Goal: Task Accomplishment & Management: Use online tool/utility

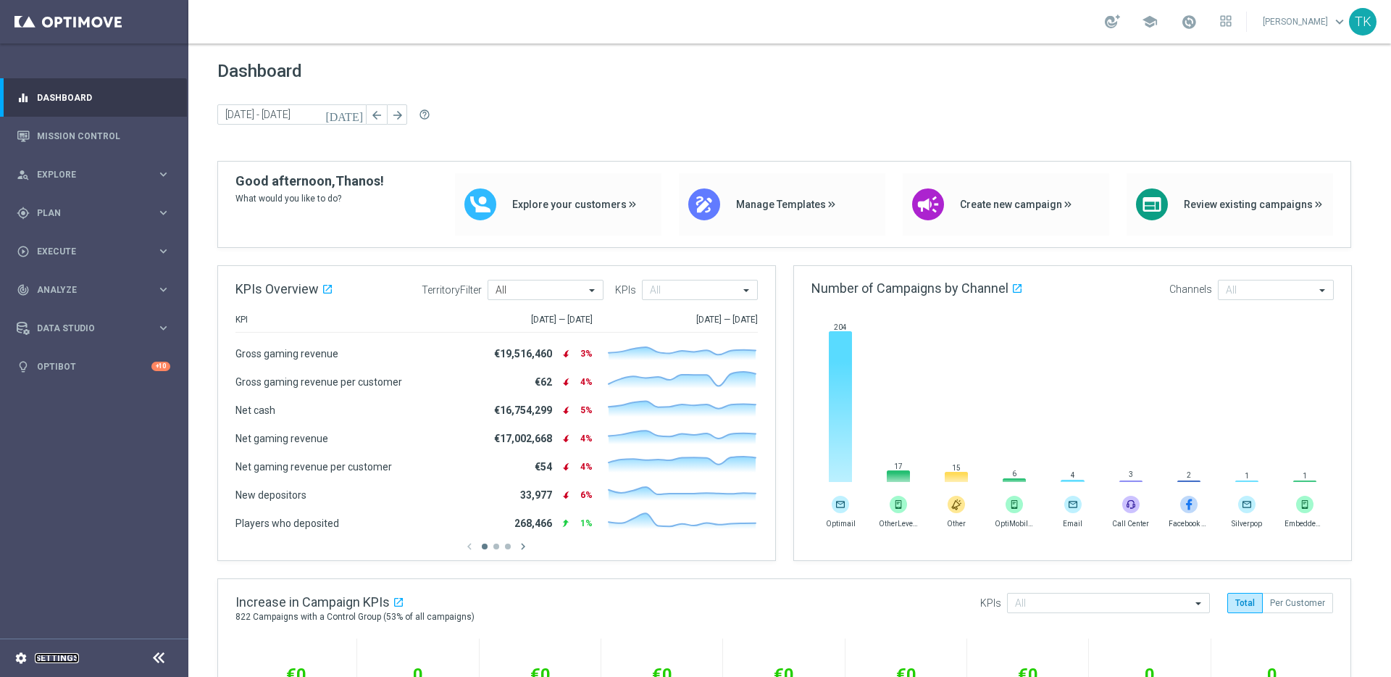
click at [62, 659] on link "Settings" at bounding box center [57, 658] width 44 height 9
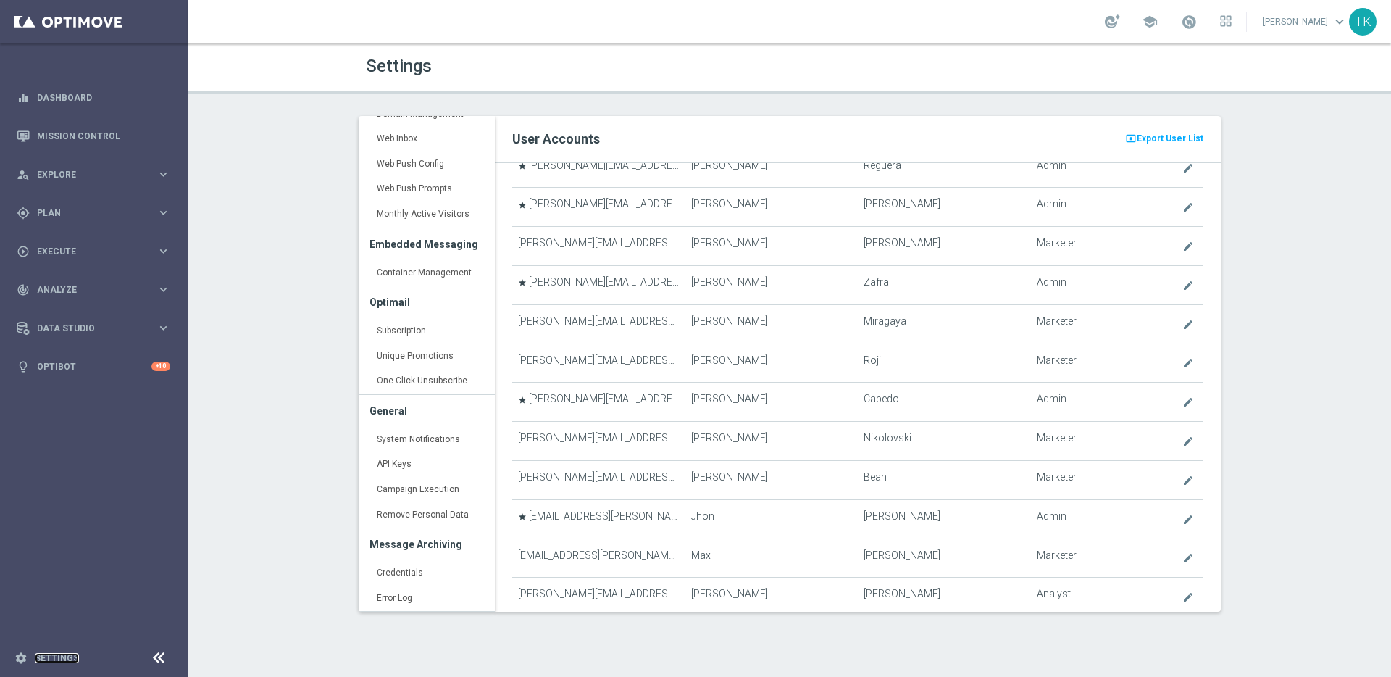
scroll to position [3710, 0]
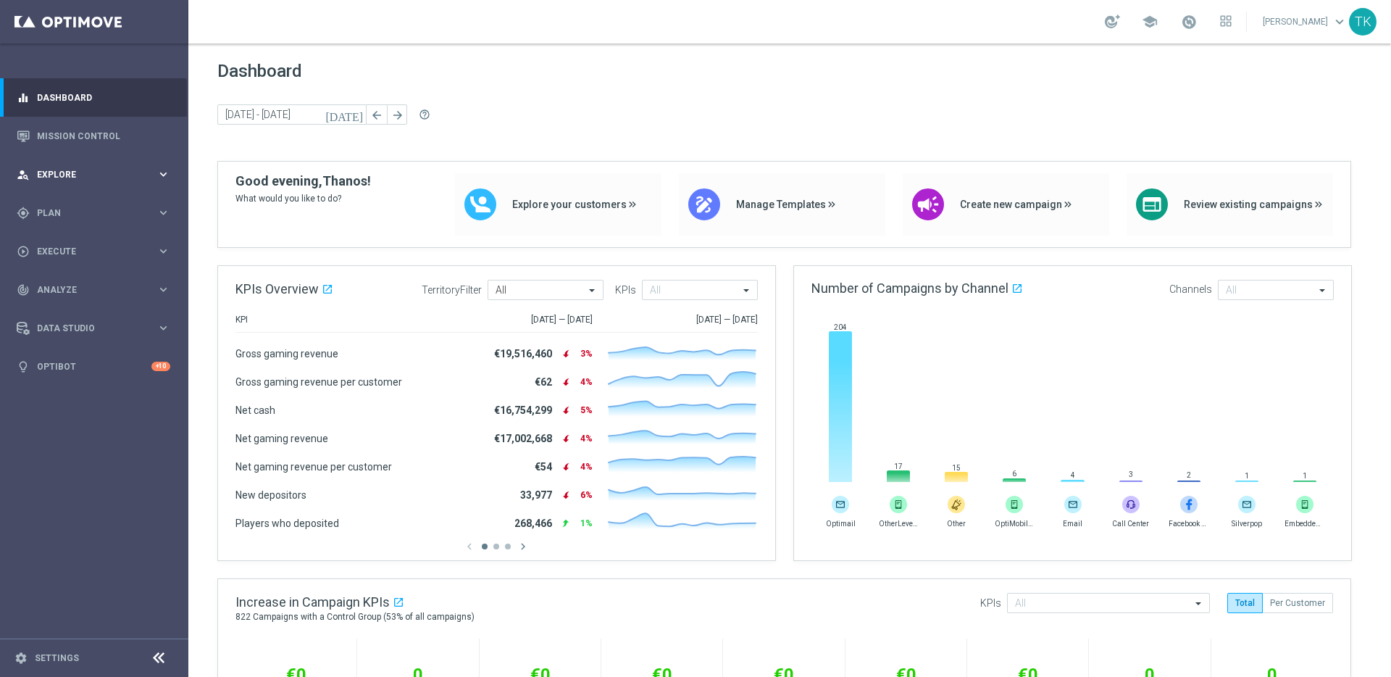
click at [163, 178] on icon "keyboard_arrow_right" at bounding box center [163, 174] width 14 height 14
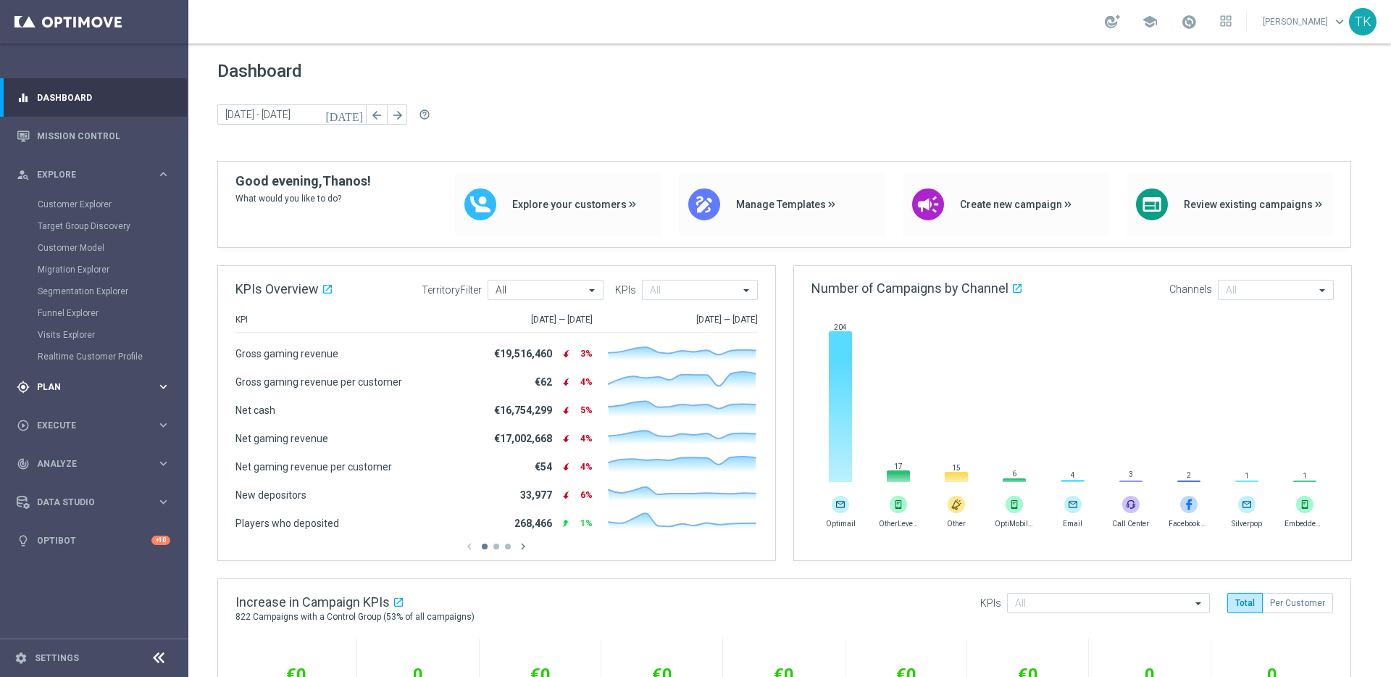
click at [159, 388] on icon "keyboard_arrow_right" at bounding box center [163, 387] width 14 height 14
click at [160, 170] on icon "keyboard_arrow_right" at bounding box center [163, 174] width 14 height 14
click at [157, 429] on icon "keyboard_arrow_right" at bounding box center [163, 425] width 14 height 14
click at [81, 278] on link "Campaign Builder" at bounding box center [94, 281] width 113 height 12
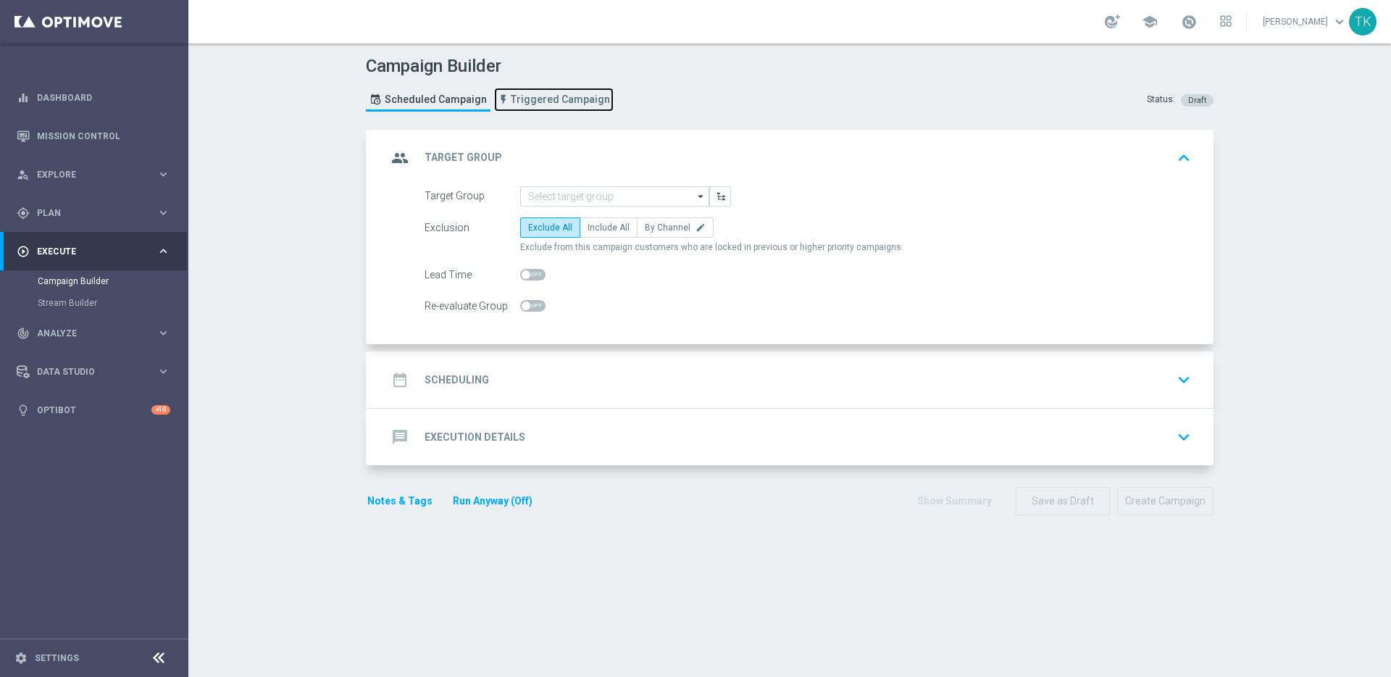
click at [533, 102] on span "Triggered Campaign" at bounding box center [560, 99] width 99 height 12
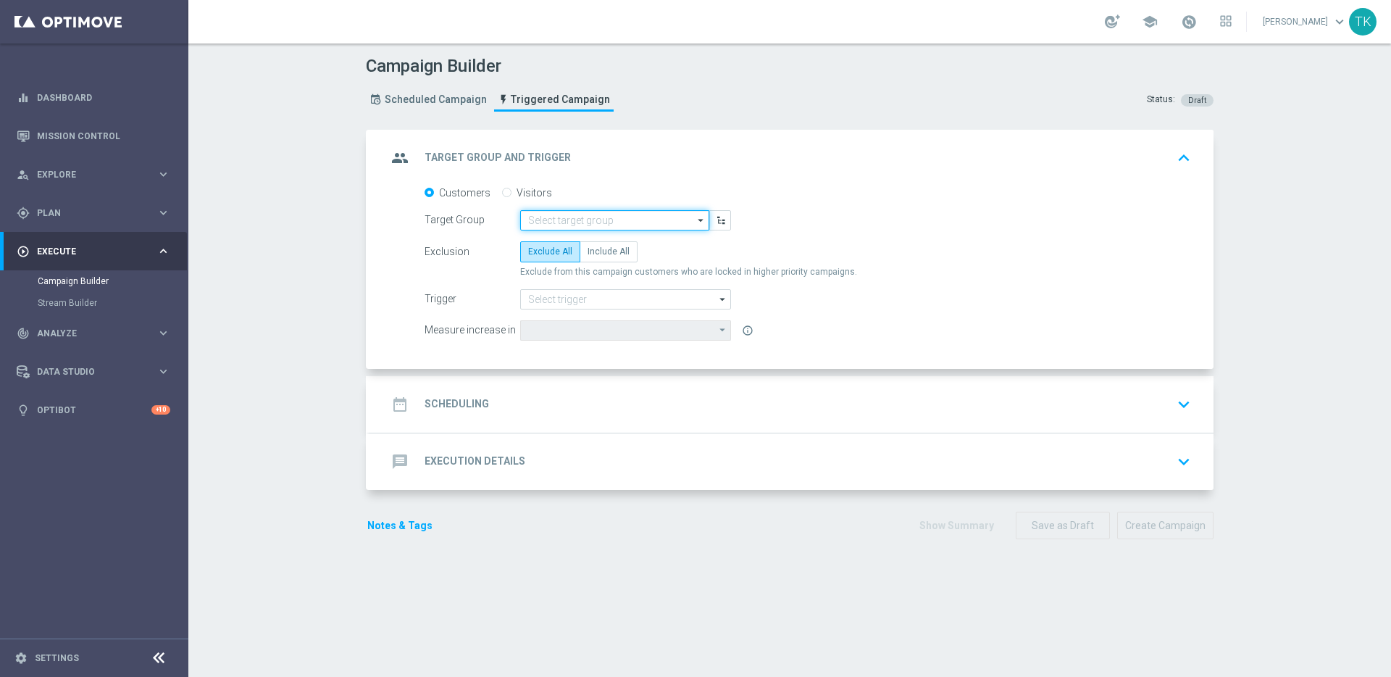
click at [571, 222] on input at bounding box center [614, 220] width 189 height 20
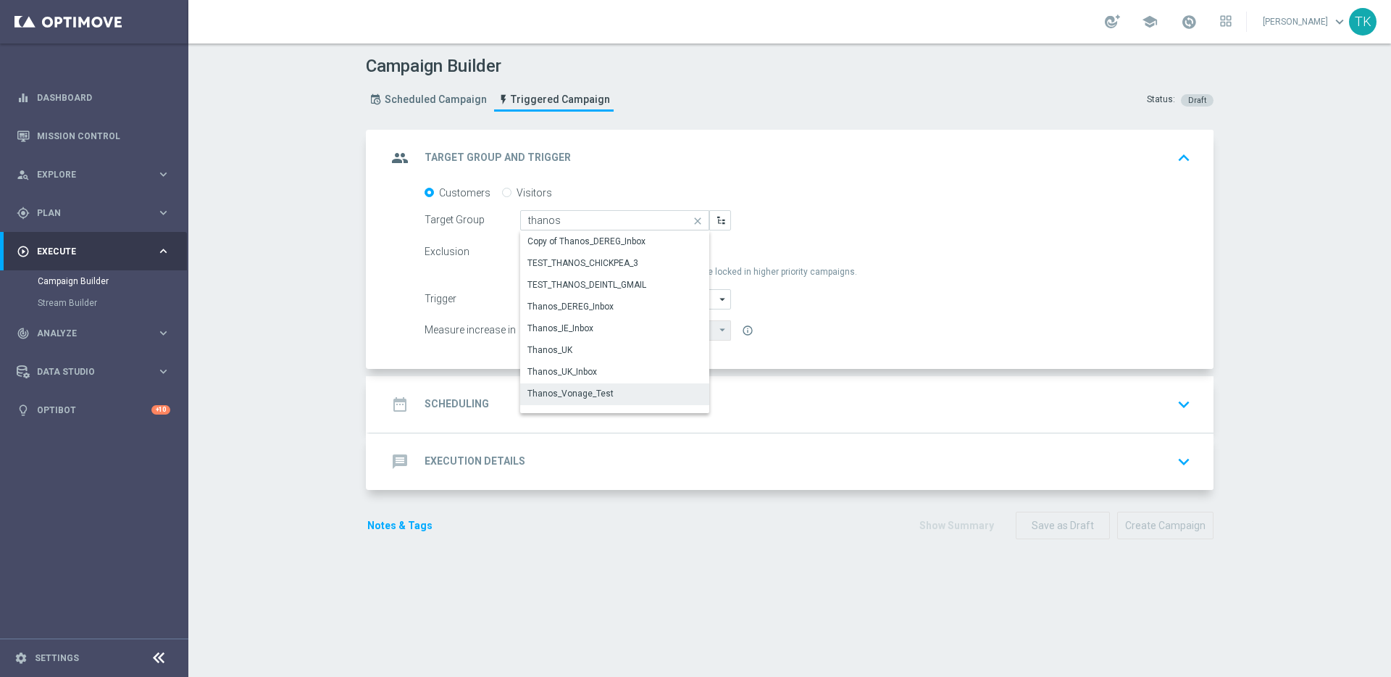
click at [625, 396] on div "Thanos_Vonage_Test" at bounding box center [614, 393] width 189 height 20
type input "Thanos_Vonage_Test"
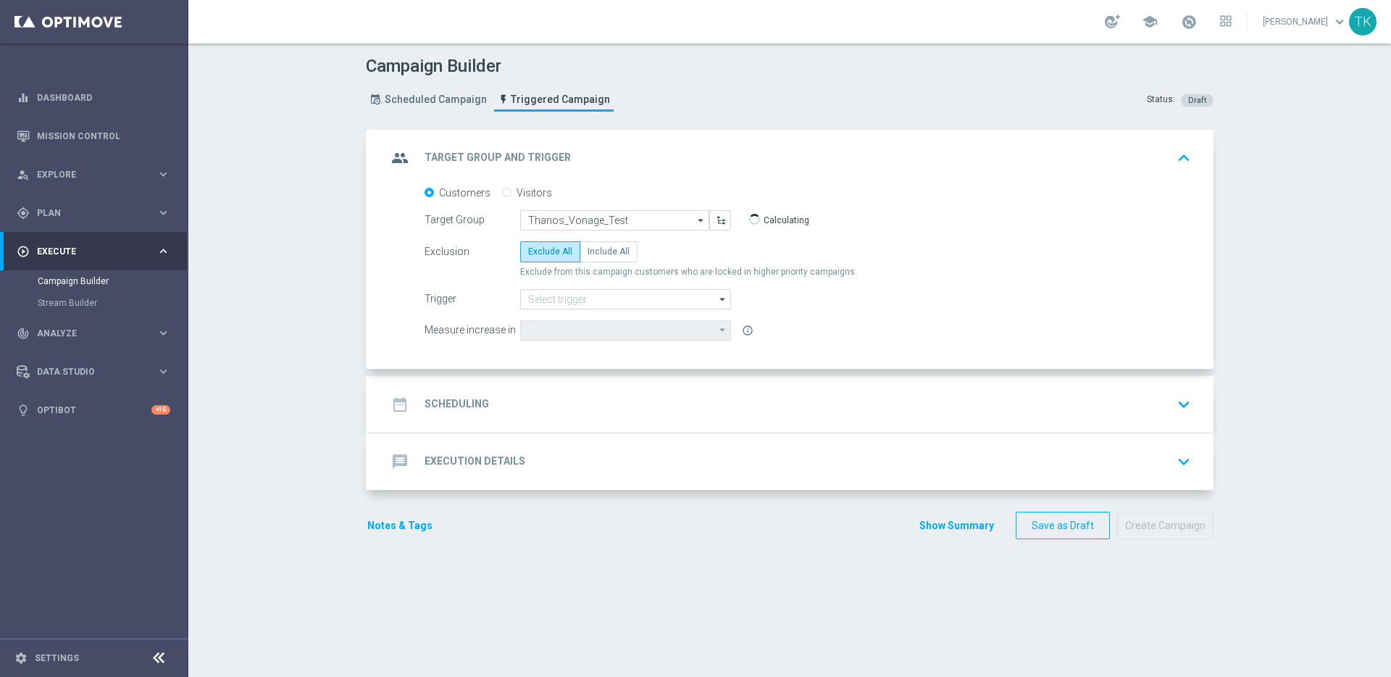
type input "Deposit Amount"
click at [606, 250] on span "Include All" at bounding box center [609, 251] width 42 height 10
click at [597, 250] on input "Include All" at bounding box center [592, 253] width 9 height 9
radio input "true"
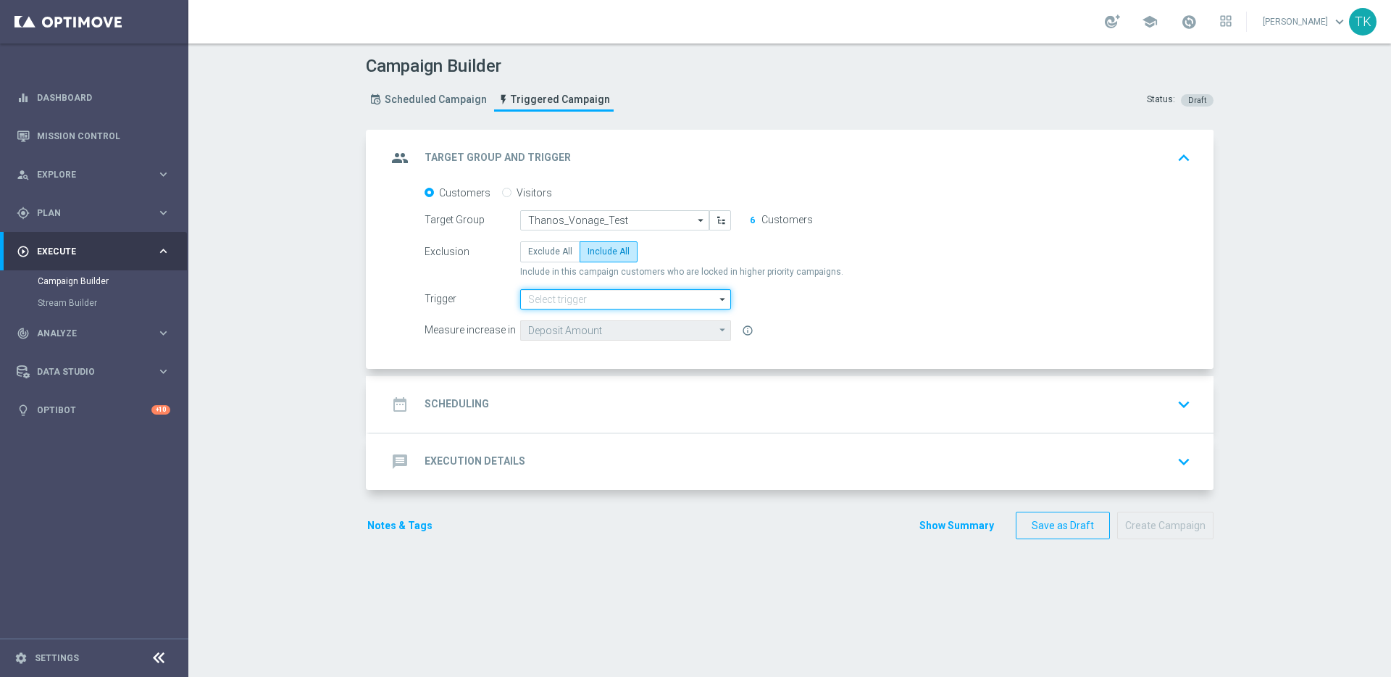
click at [649, 297] on input at bounding box center [625, 299] width 211 height 20
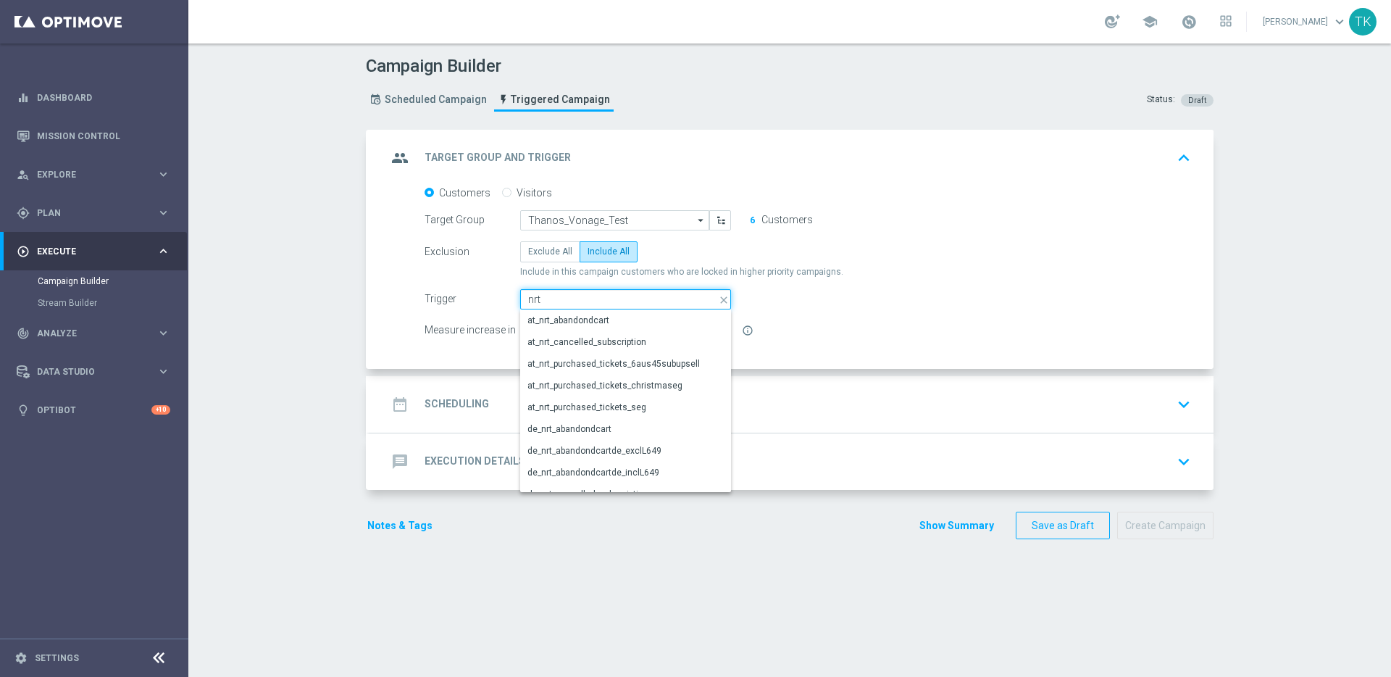
type input "nrt"
click at [869, 313] on form "Customers Visitors Target Group Thanos_Vonage_Test Thanos_Vonage_Test arrow_dro…" at bounding box center [808, 263] width 767 height 154
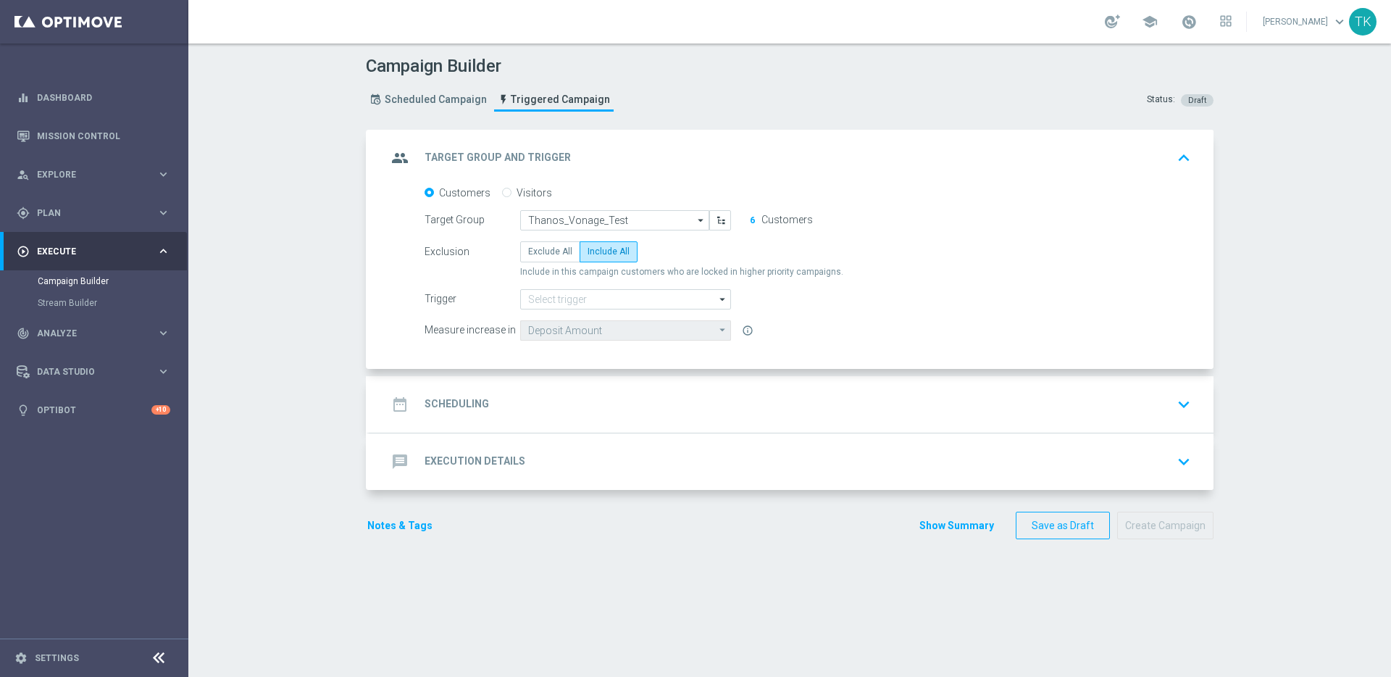
click at [688, 409] on div "date_range Scheduling keyboard_arrow_down" at bounding box center [791, 405] width 809 height 28
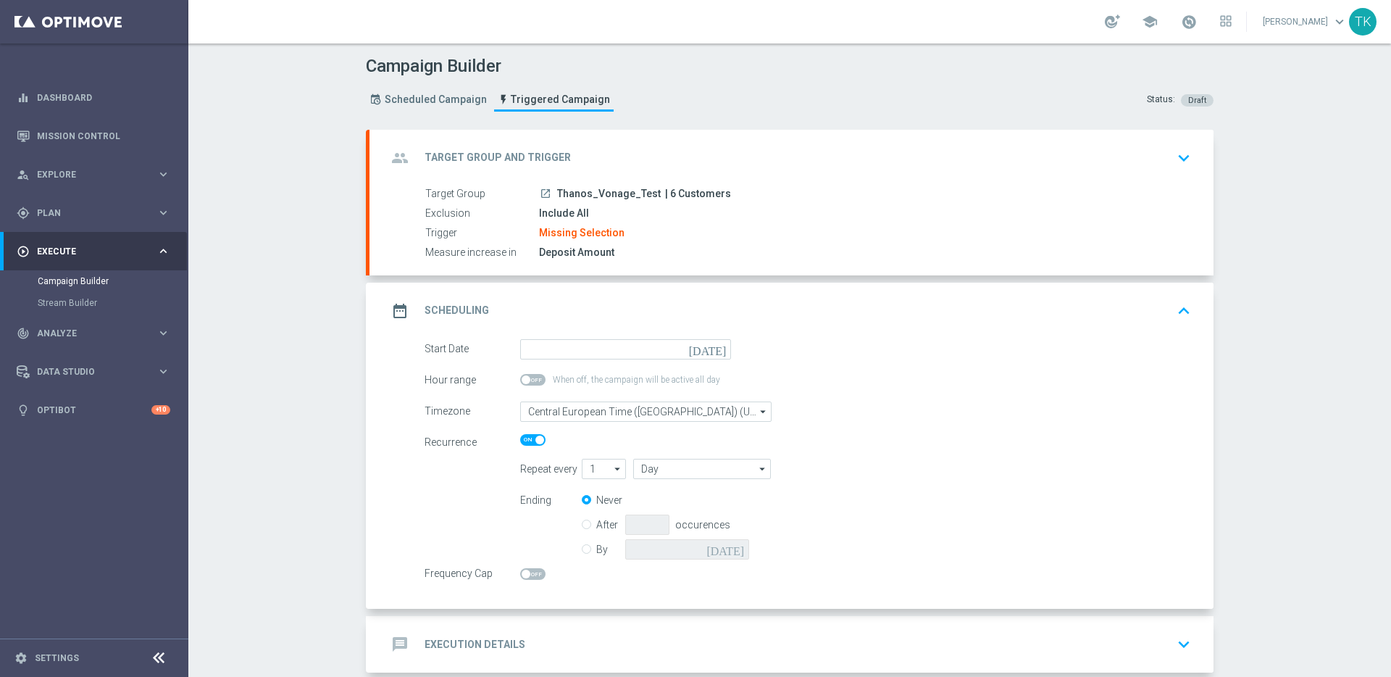
click at [584, 230] on div "Missing Selection" at bounding box center [581, 233] width 85 height 13
click at [1161, 162] on div "group Target Group and Trigger keyboard_arrow_down" at bounding box center [791, 158] width 809 height 28
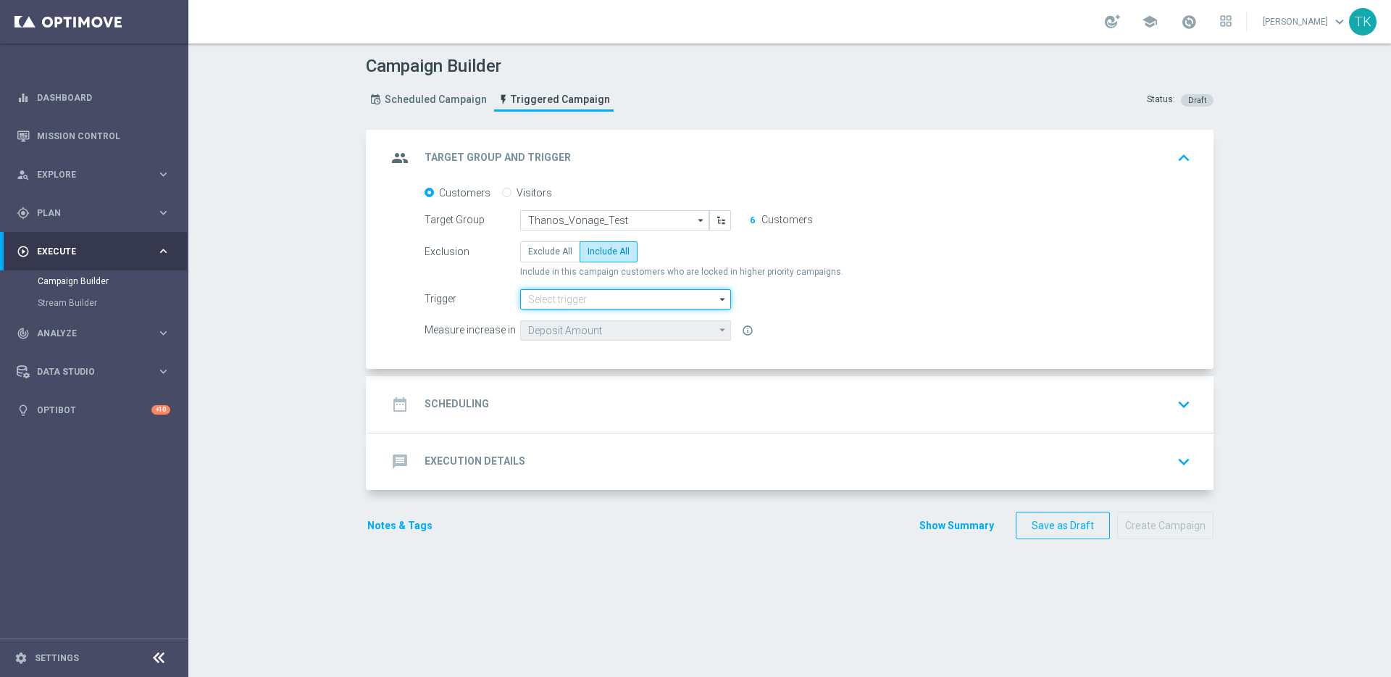
click at [624, 299] on input at bounding box center [625, 299] width 211 height 20
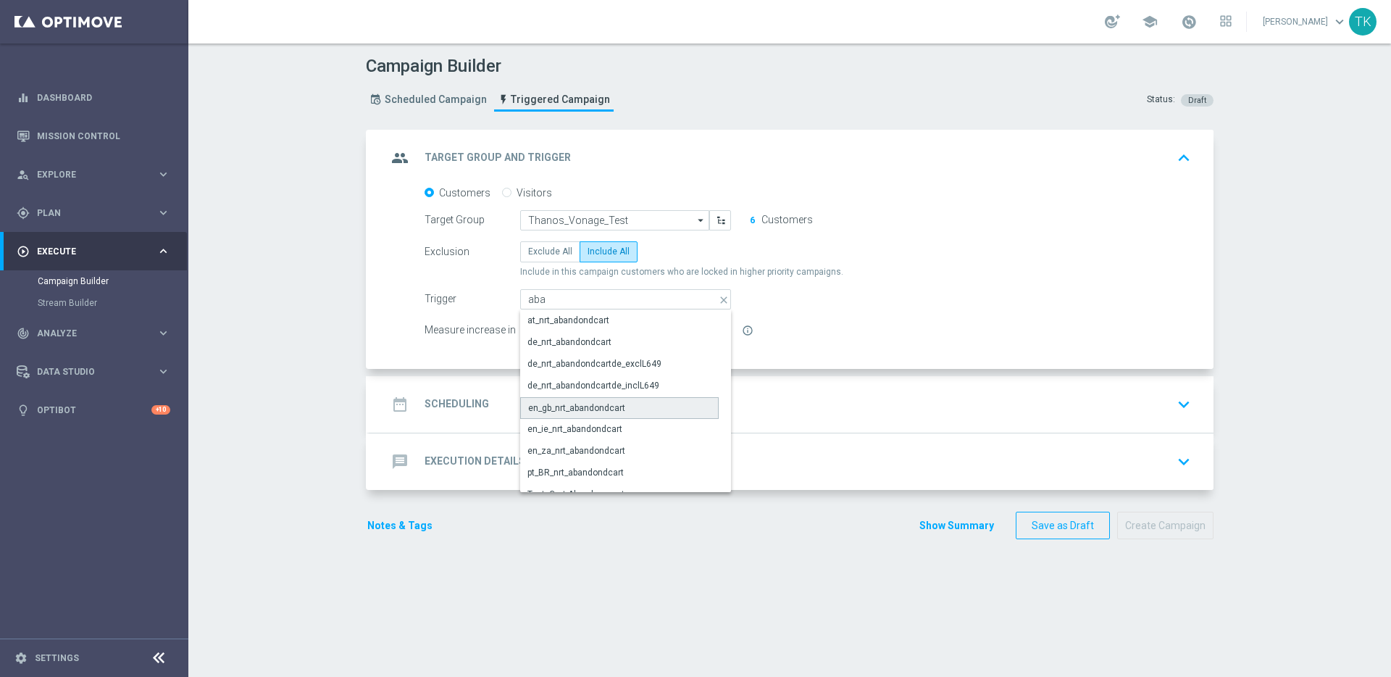
click at [647, 404] on div "en_gb_nrt_abandondcart" at bounding box center [619, 408] width 199 height 22
type input "en_gb_nrt_abandondcart"
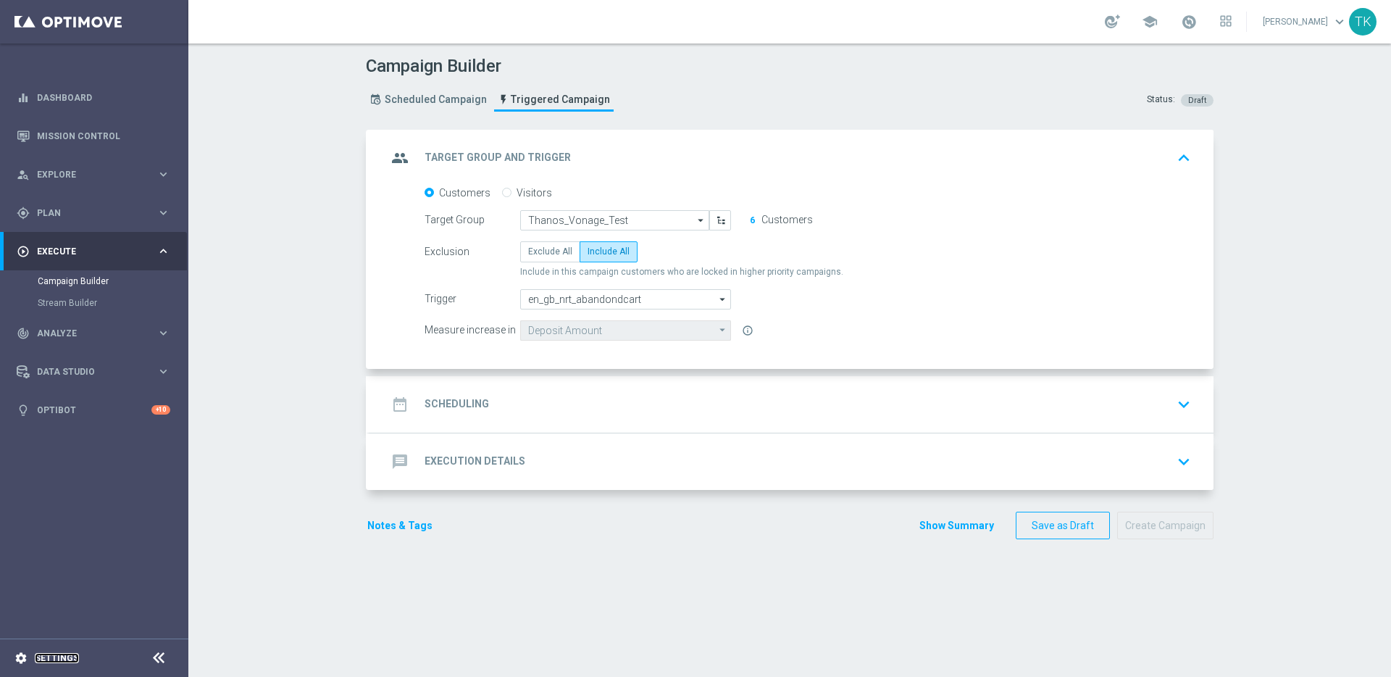
click at [56, 658] on link "Settings" at bounding box center [57, 658] width 44 height 9
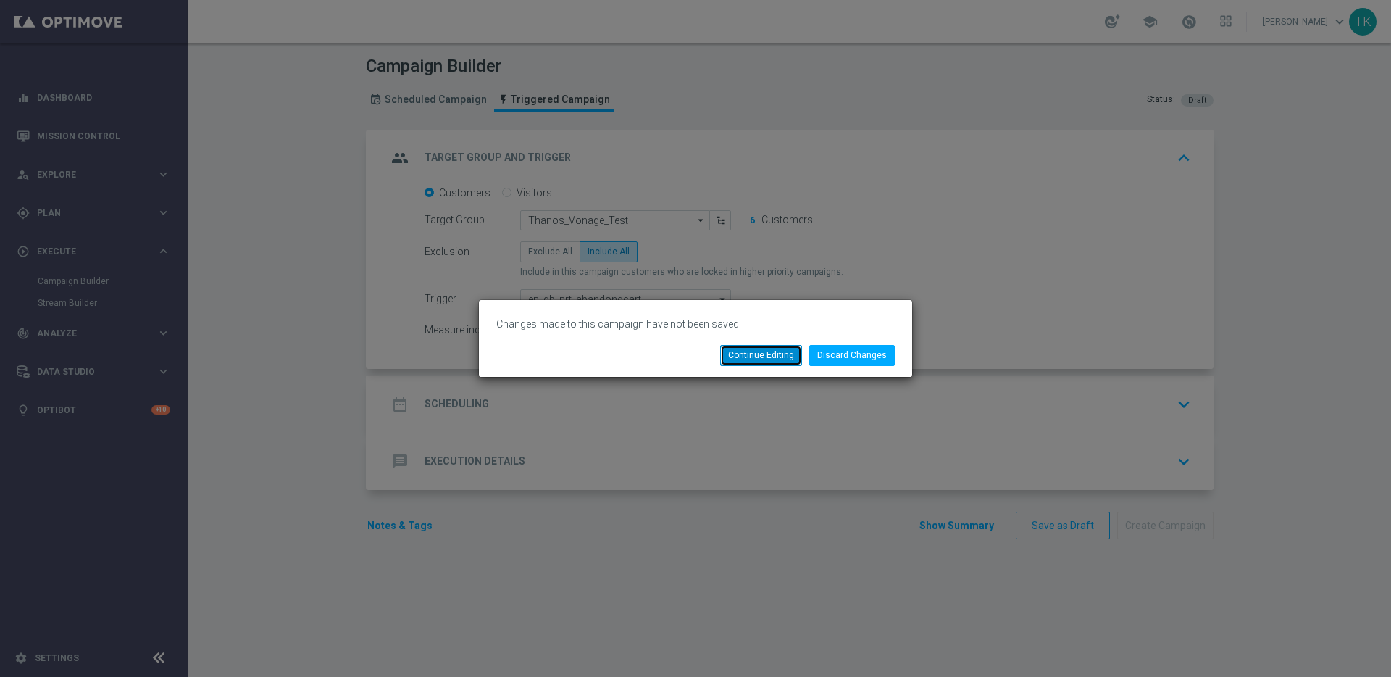
click at [774, 362] on button "Continue Editing" at bounding box center [761, 355] width 82 height 20
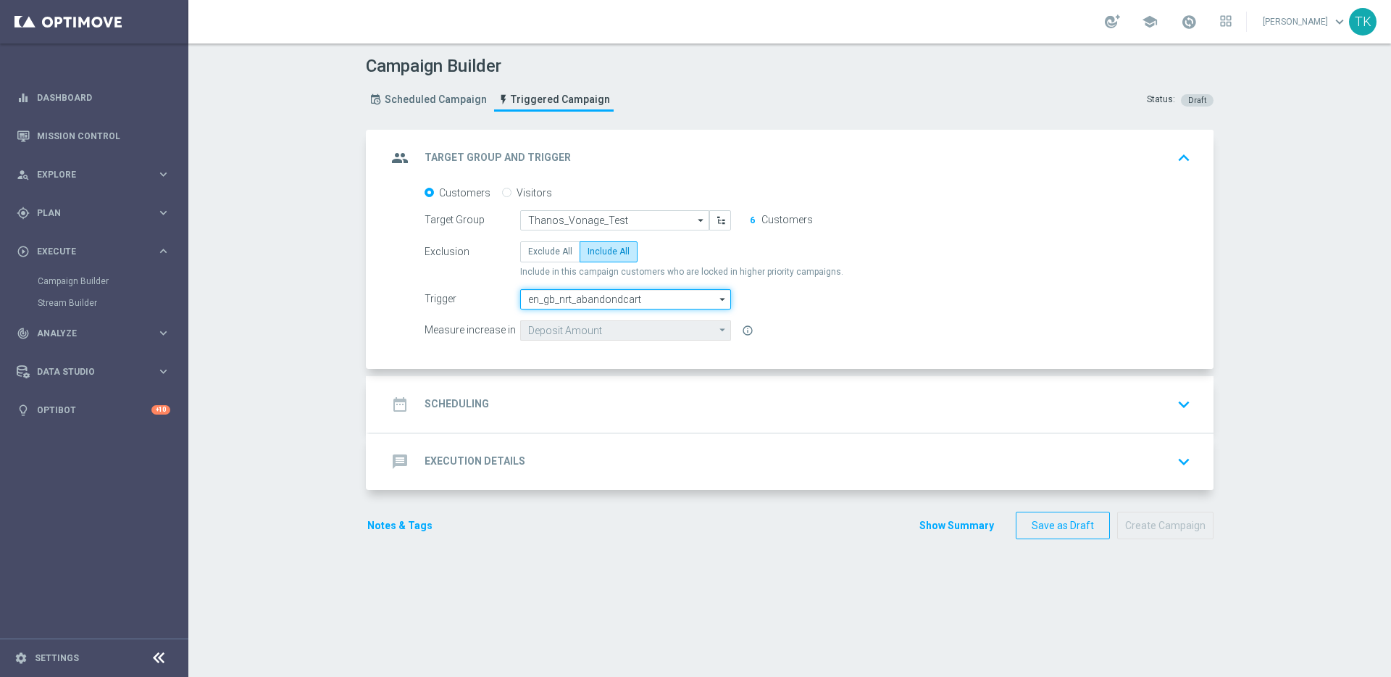
click at [590, 298] on input "en_gb_nrt_abandondcart" at bounding box center [625, 299] width 211 height 20
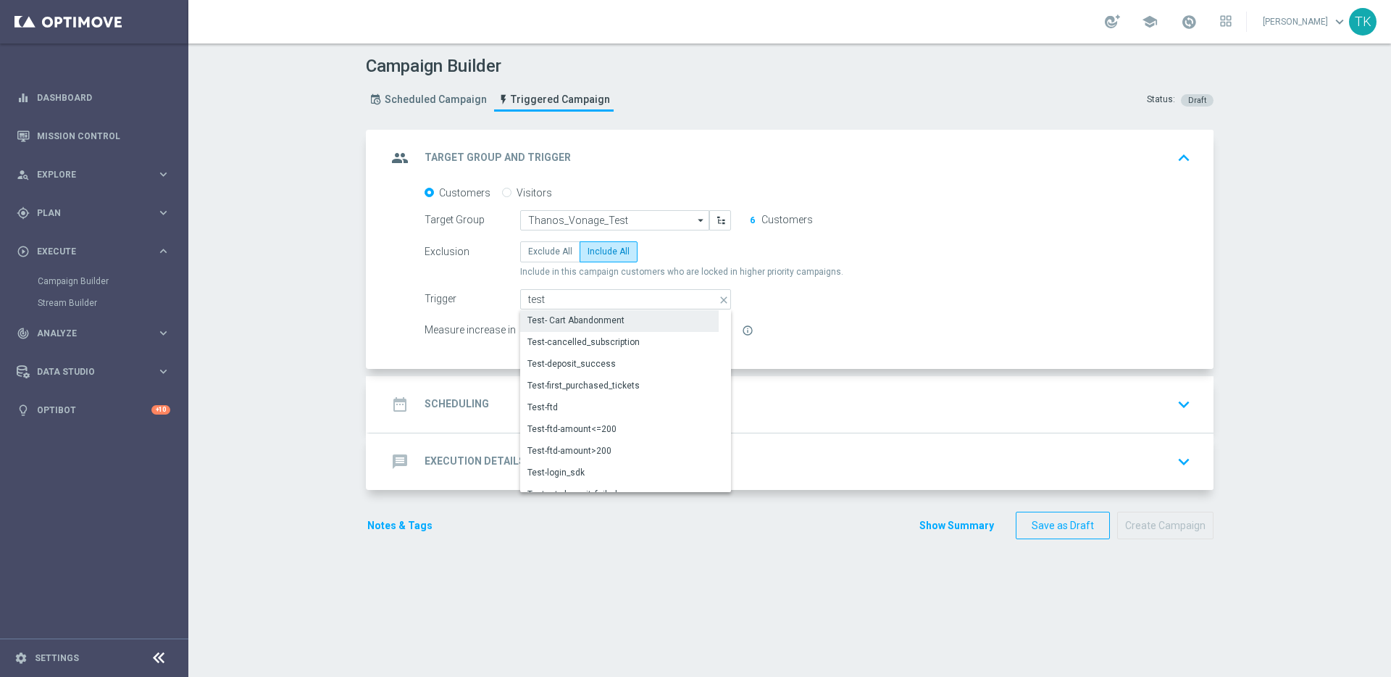
click at [610, 319] on div "Test- Cart Abandonment" at bounding box center [575, 320] width 97 height 13
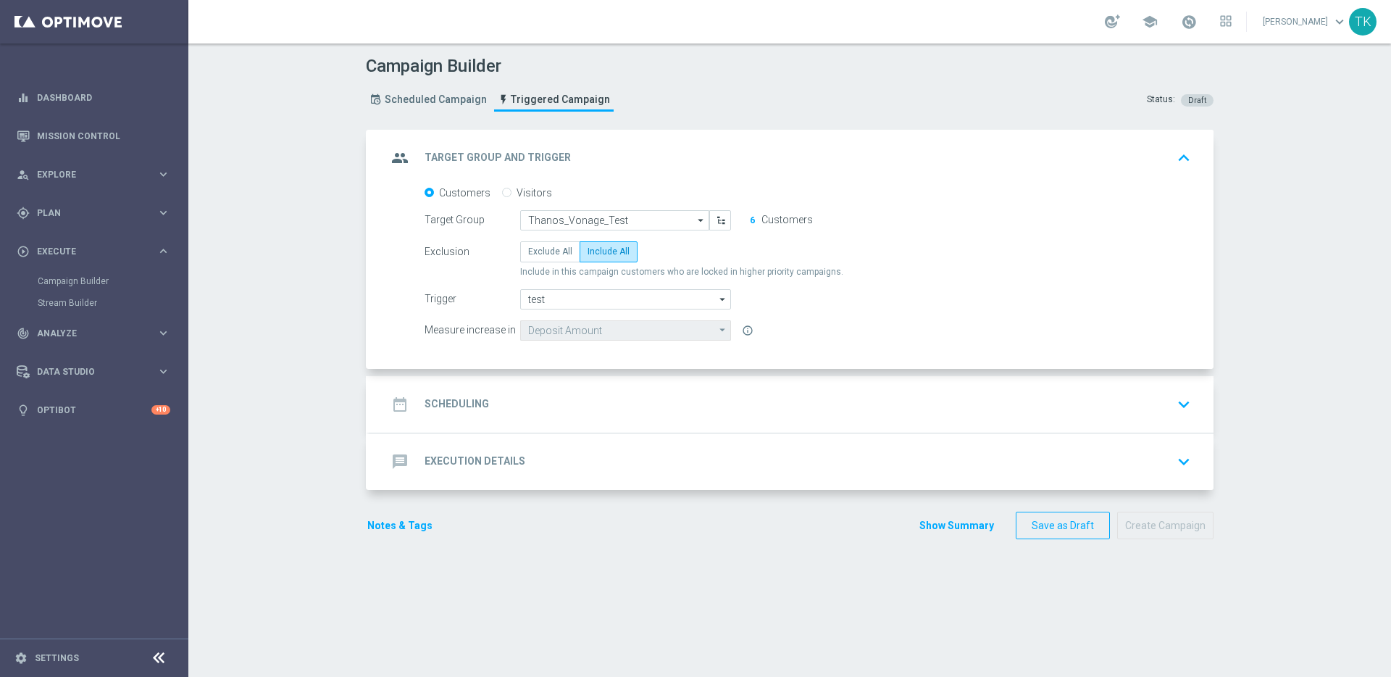
type input "Test- Cart Abandonment"
click at [807, 417] on div "date_range Scheduling keyboard_arrow_down" at bounding box center [791, 405] width 809 height 28
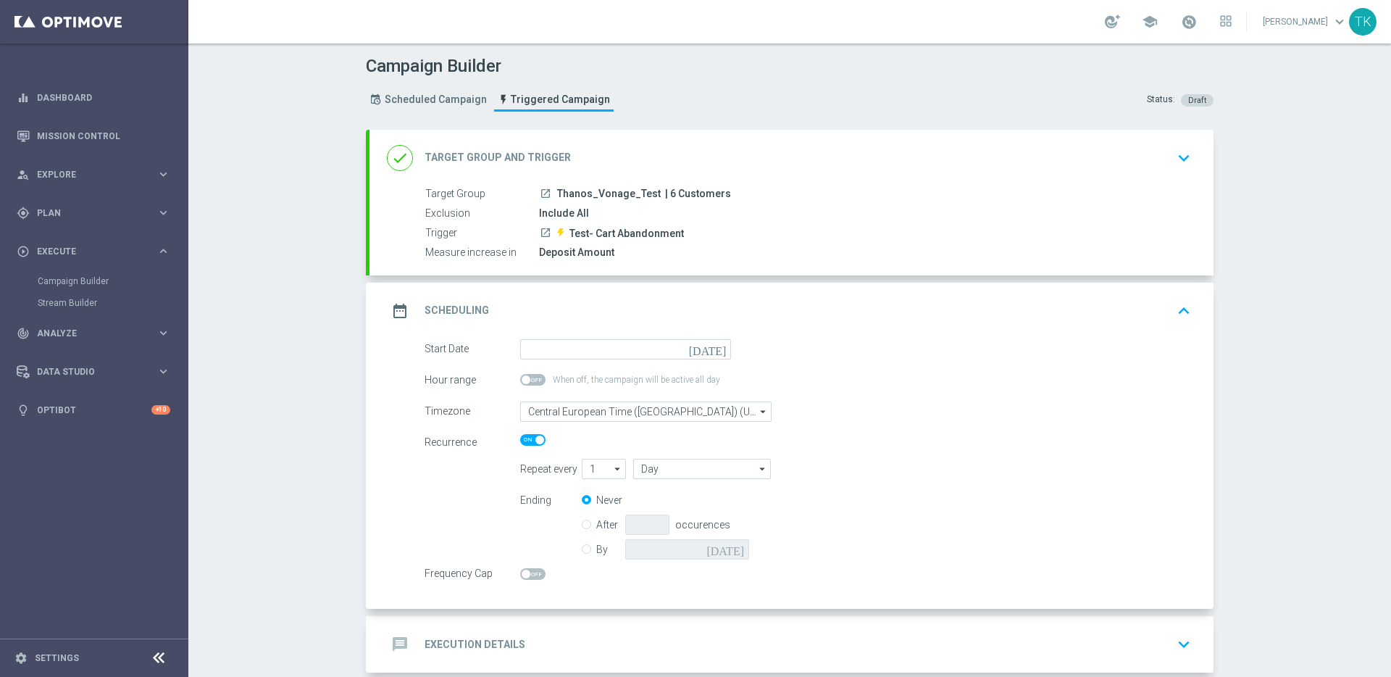
click at [717, 349] on icon "today" at bounding box center [710, 347] width 43 height 16
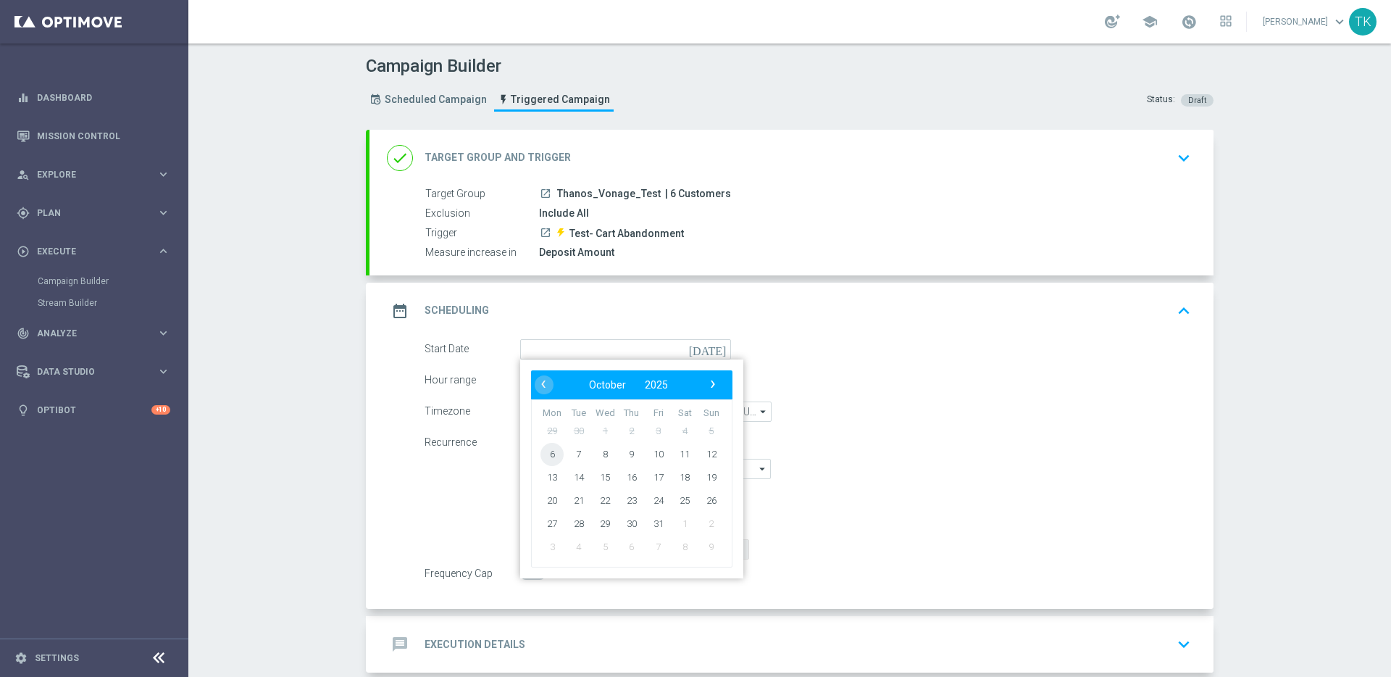
click at [546, 453] on span "6" at bounding box center [552, 453] width 23 height 23
type input "06 Oct 2025"
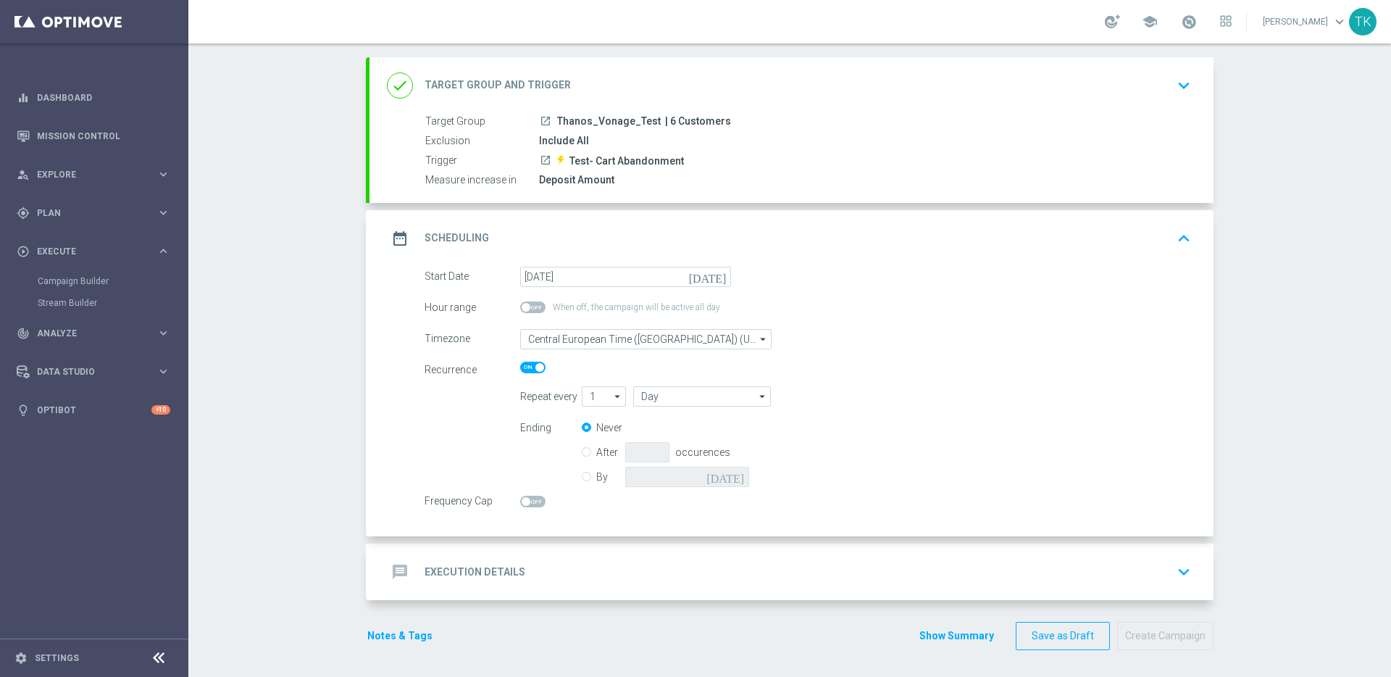
scroll to position [75, 0]
click at [583, 474] on input "By" at bounding box center [586, 471] width 9 height 9
radio input "true"
radio input "false"
click at [734, 475] on icon "today" at bounding box center [727, 472] width 43 height 16
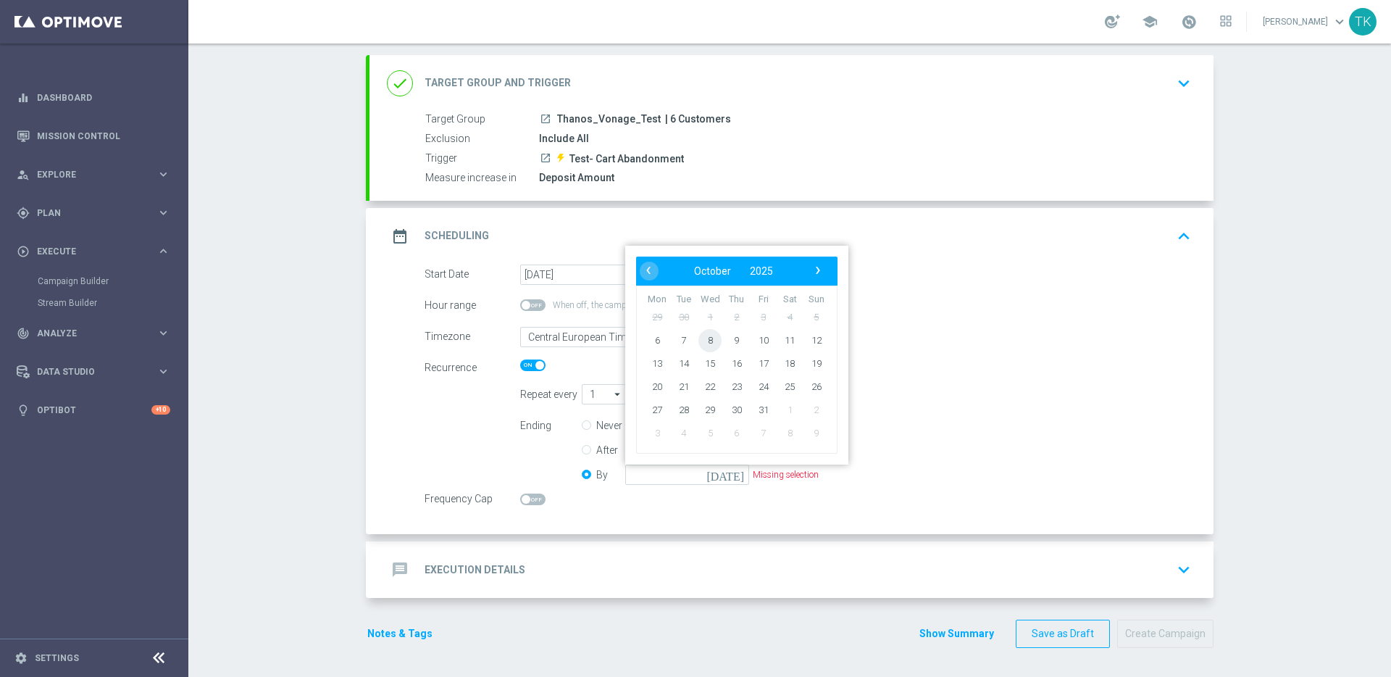
click at [702, 341] on span "8" at bounding box center [709, 340] width 23 height 23
type input "08 Oct 2025"
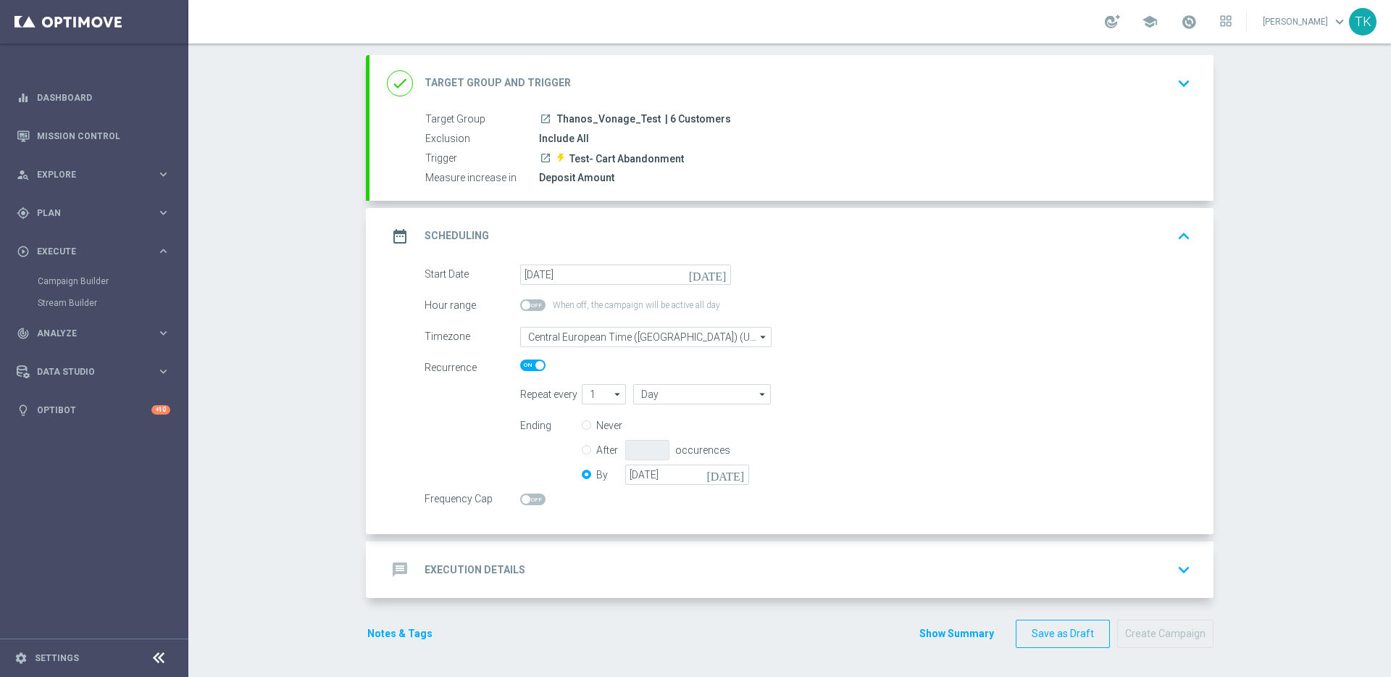
click at [713, 559] on div "message Execution Details keyboard_arrow_down" at bounding box center [791, 570] width 809 height 28
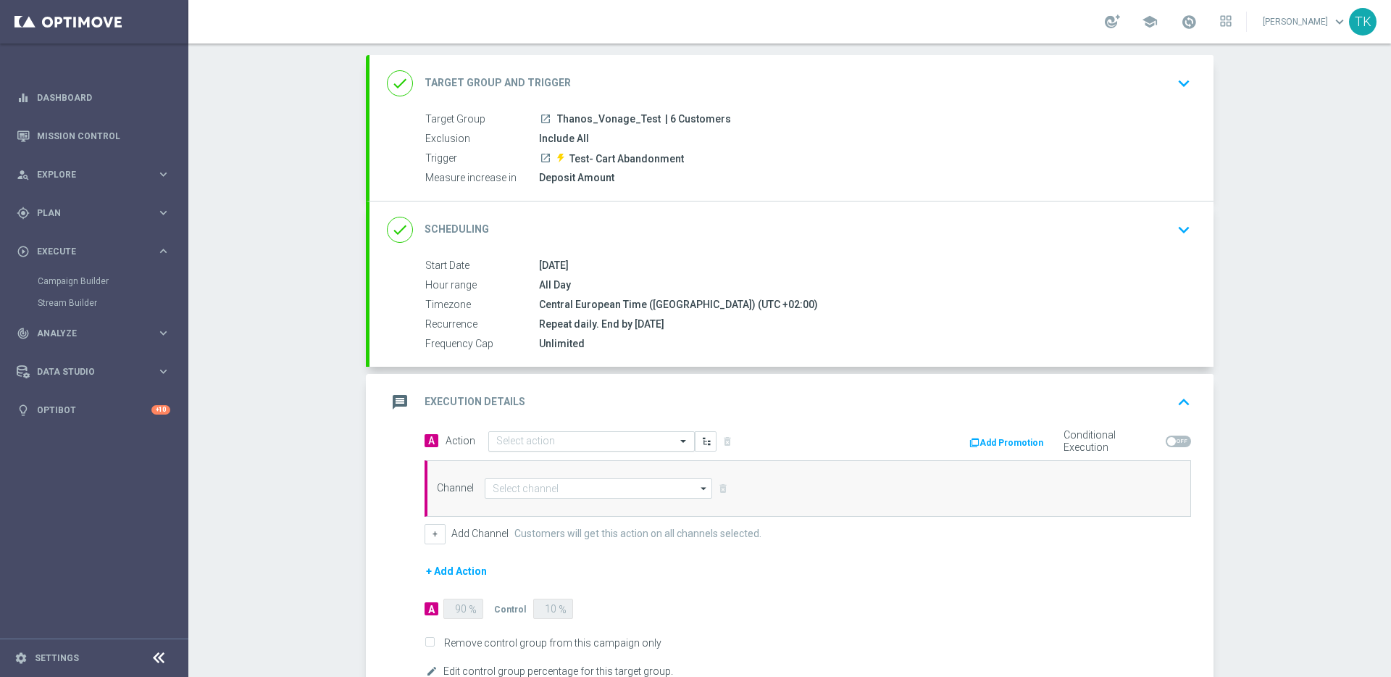
click at [622, 440] on input "text" at bounding box center [577, 441] width 162 height 12
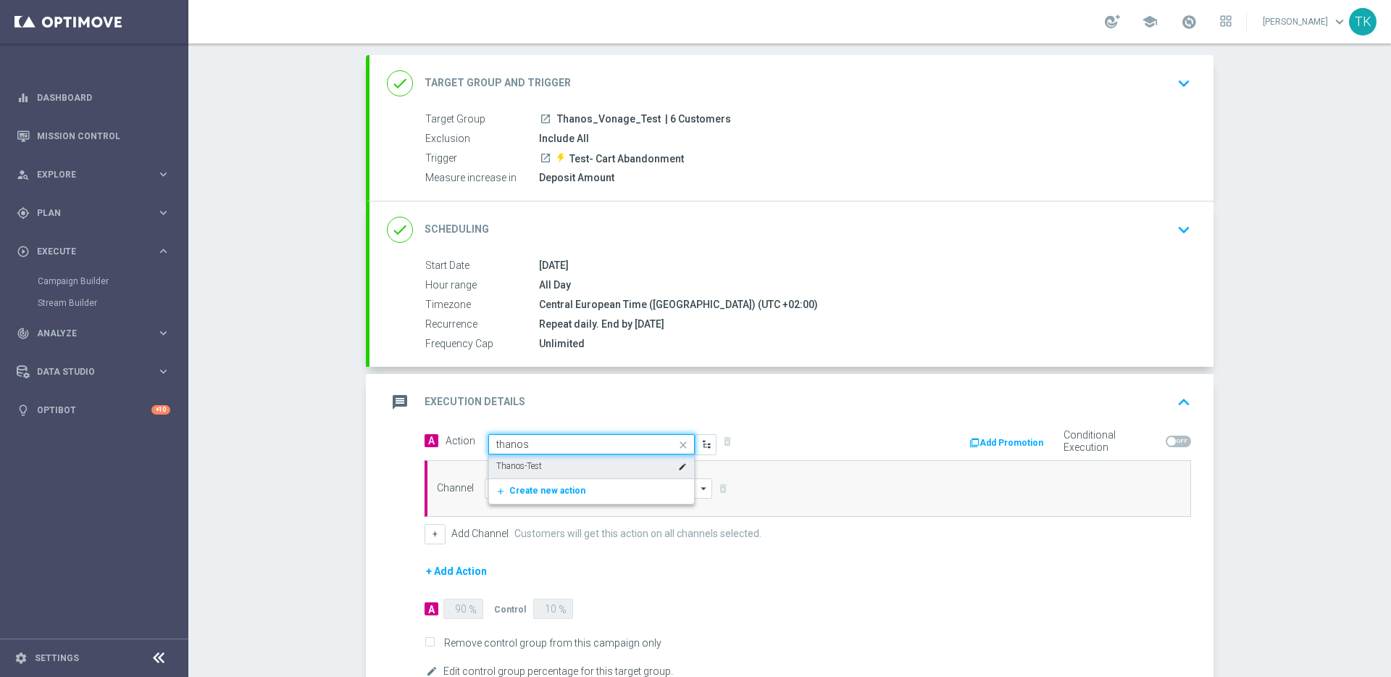
click at [604, 467] on div "Thanos-Test edit" at bounding box center [591, 466] width 191 height 24
type input "thanos"
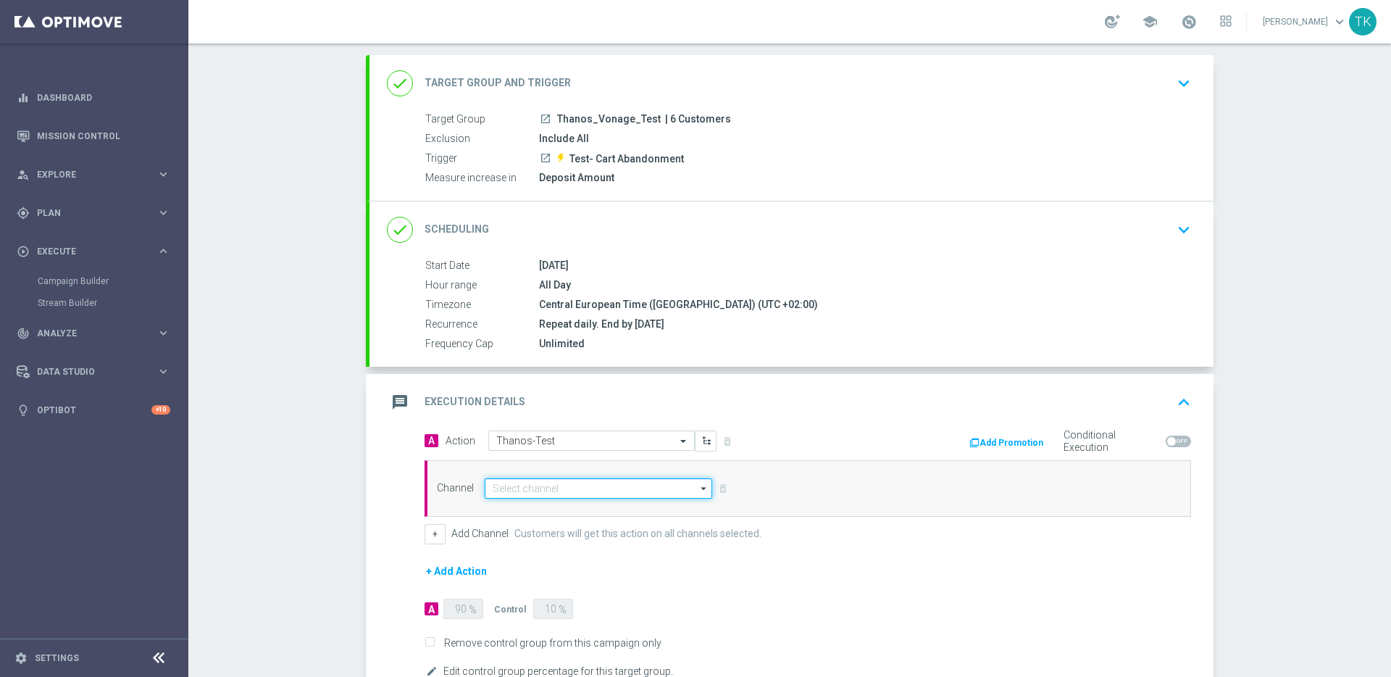
click at [619, 486] on input at bounding box center [599, 488] width 228 height 20
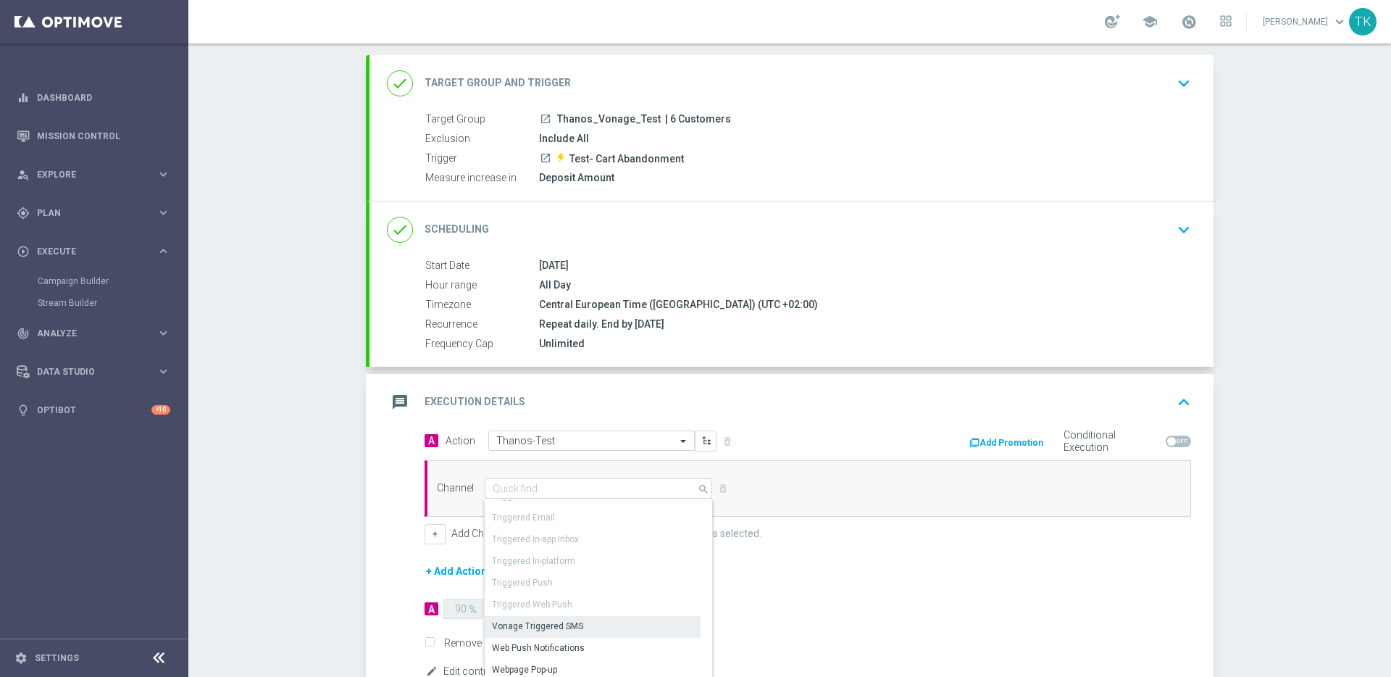
click at [611, 624] on div "Vonage Triggered SMS" at bounding box center [593, 626] width 216 height 20
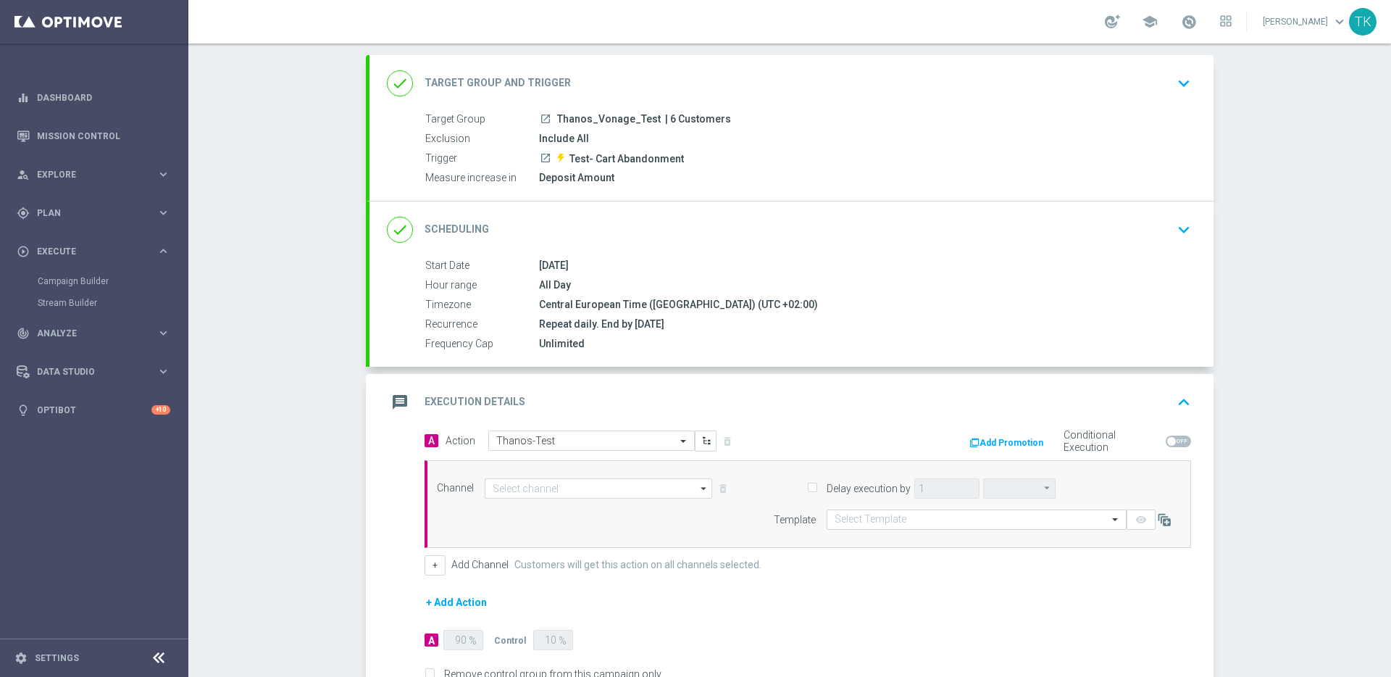
type input "Vonage Triggered SMS"
type input "hours"
click at [960, 515] on input "text" at bounding box center [962, 520] width 255 height 12
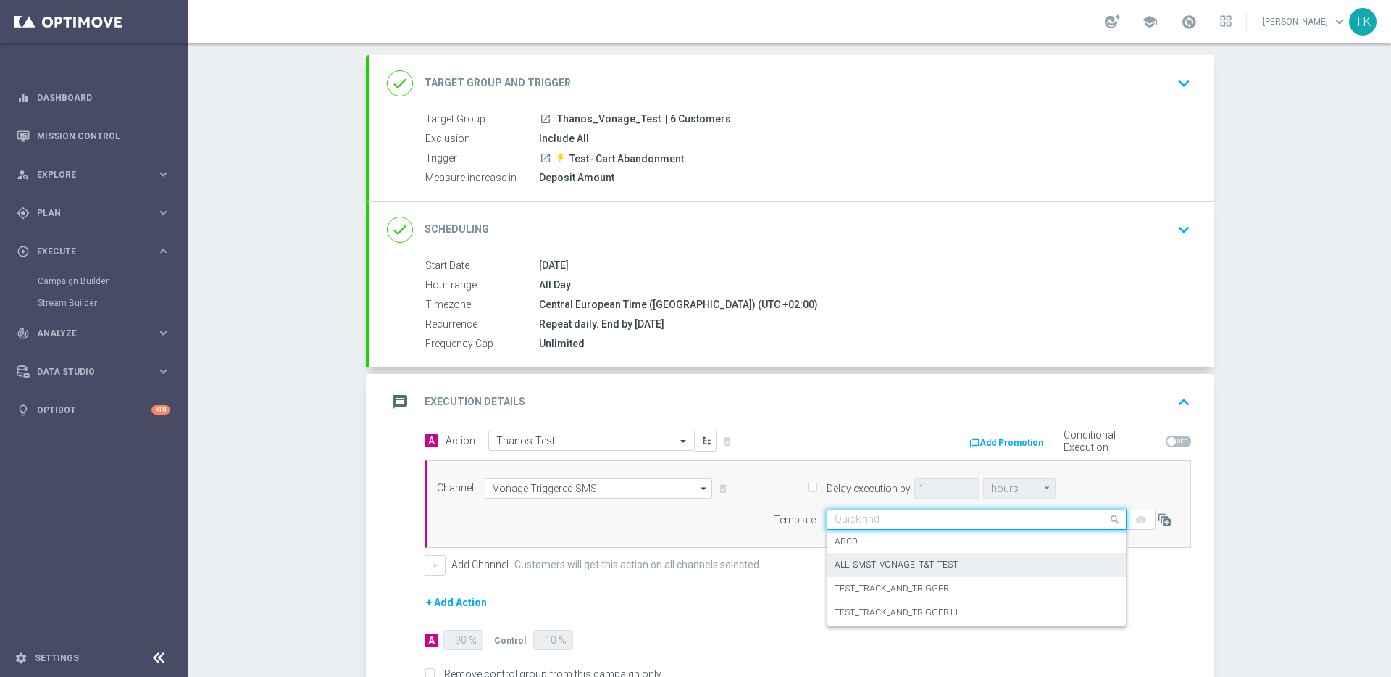
click at [955, 564] on div "ALL_SMST_VONAGE_T&T_TEST" at bounding box center [977, 565] width 284 height 24
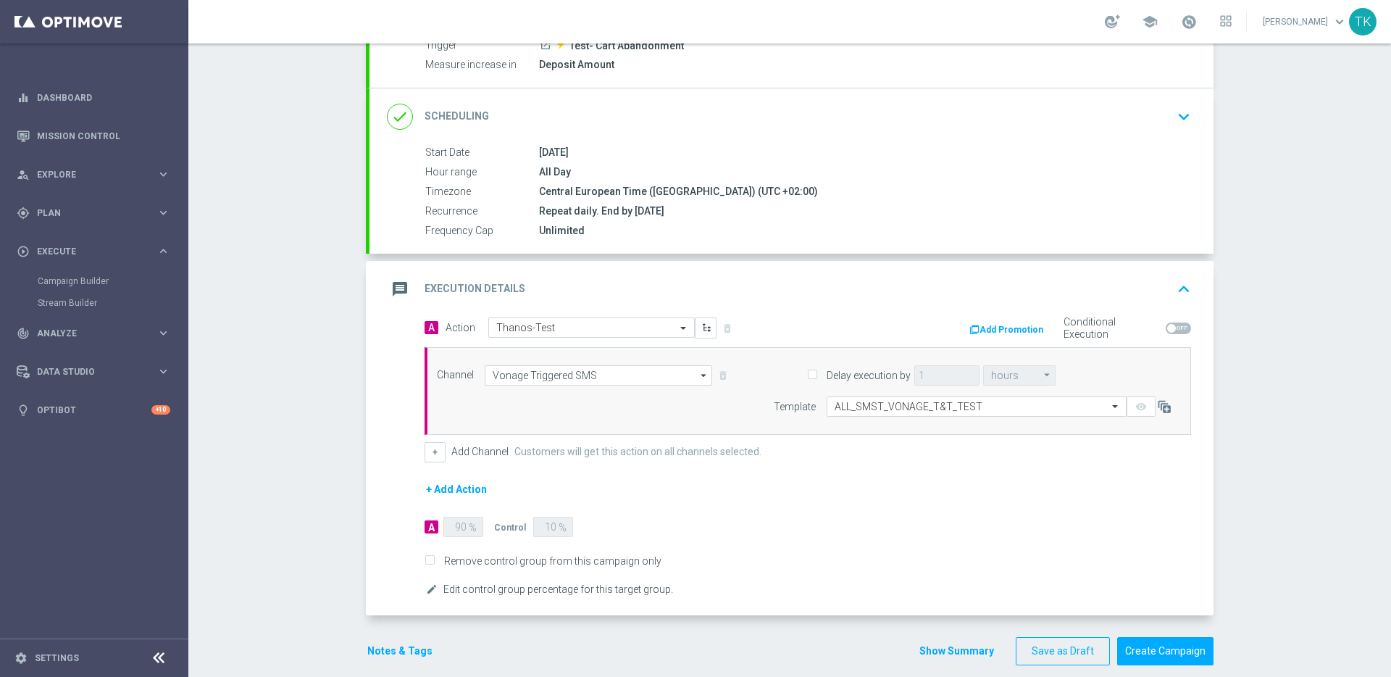
scroll to position [205, 0]
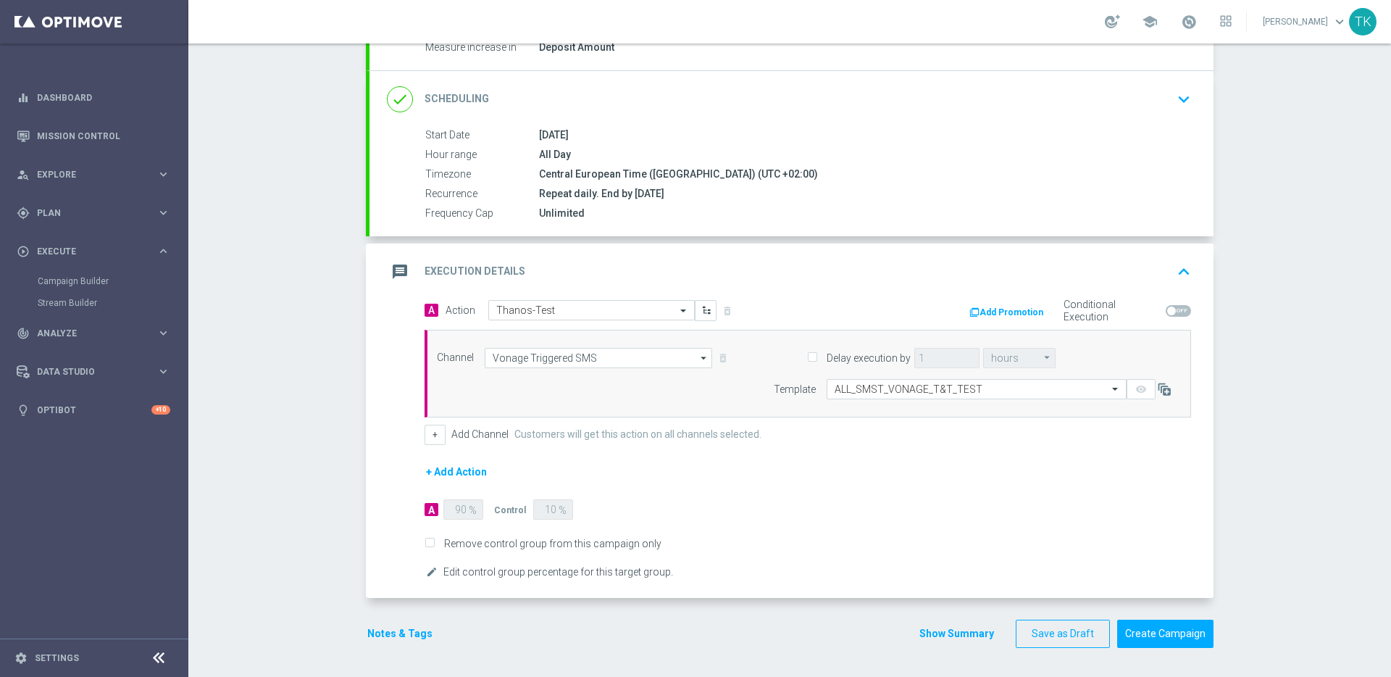
click at [425, 541] on input "Remove control group from this campaign only" at bounding box center [429, 544] width 9 height 9
checkbox input "true"
click at [1166, 636] on button "Create Campaign" at bounding box center [1165, 633] width 96 height 28
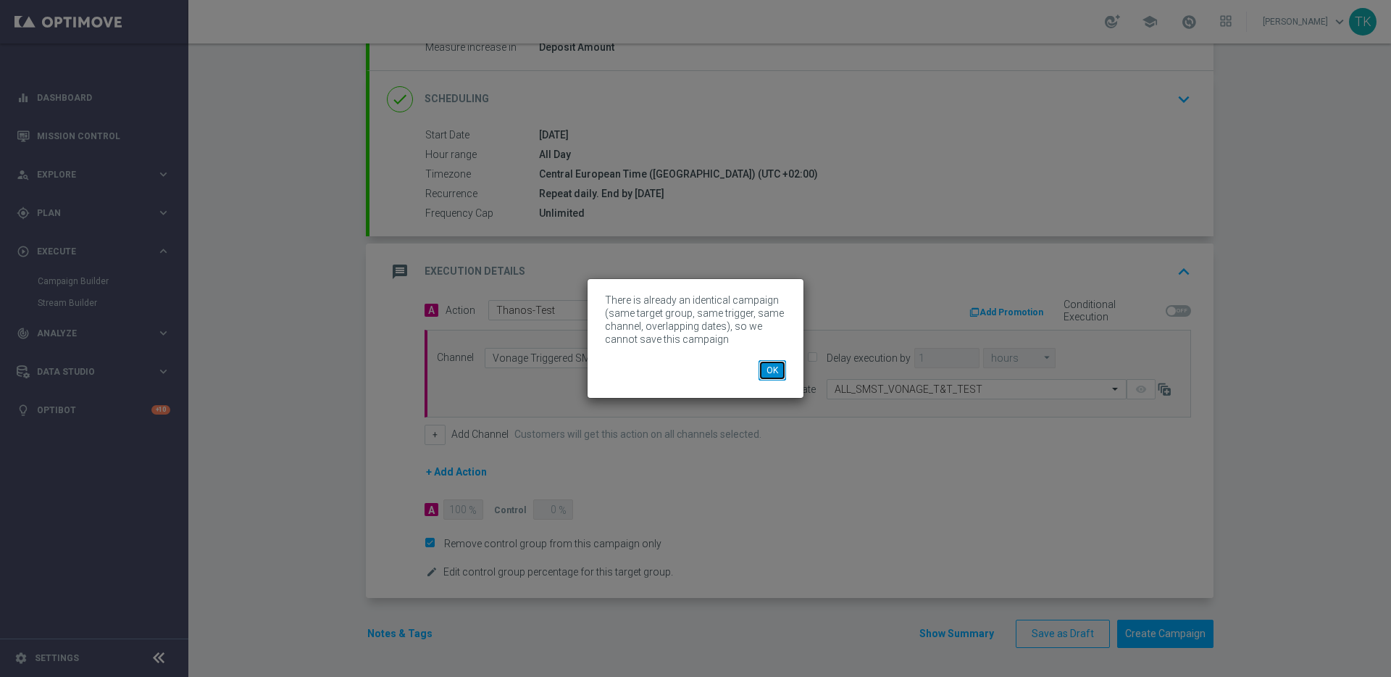
click at [776, 373] on button "OK" at bounding box center [773, 370] width 28 height 20
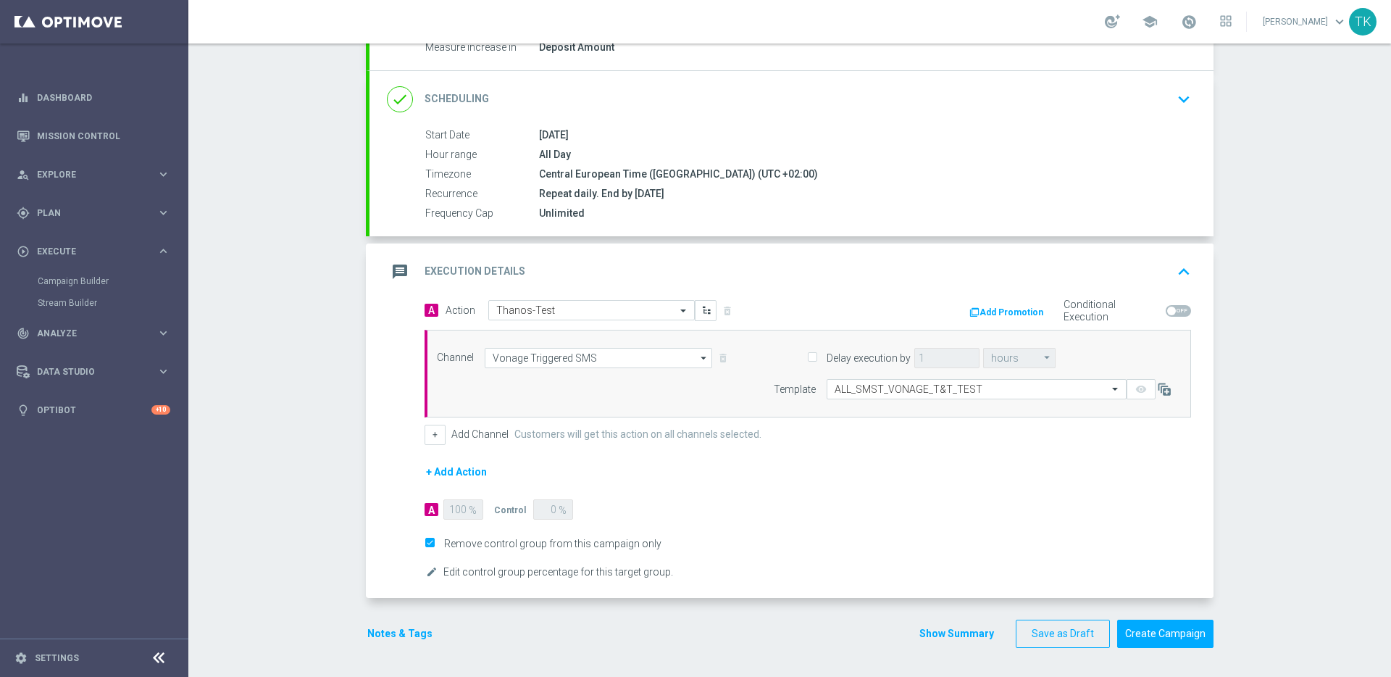
scroll to position [0, 0]
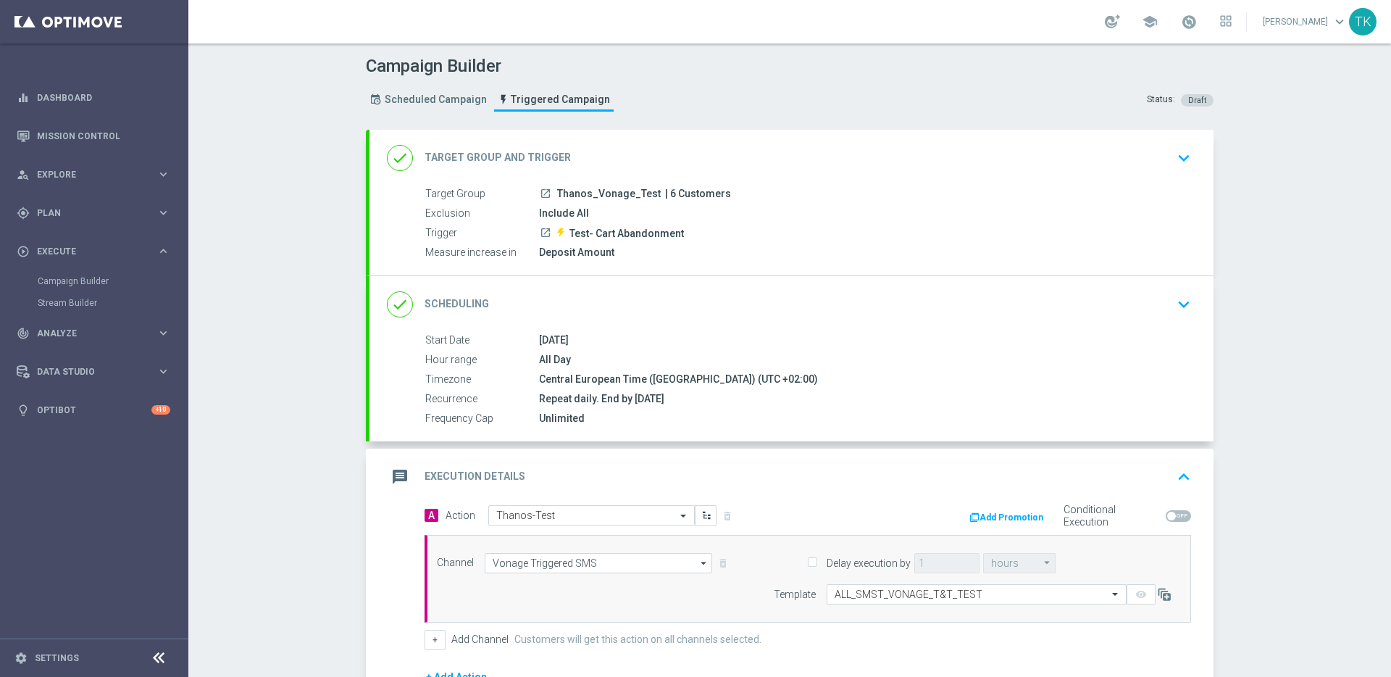
click at [609, 197] on span "Thanos_Vonage_Test" at bounding box center [609, 194] width 104 height 13
click at [599, 195] on span "Thanos_Vonage_Test" at bounding box center [609, 194] width 104 height 13
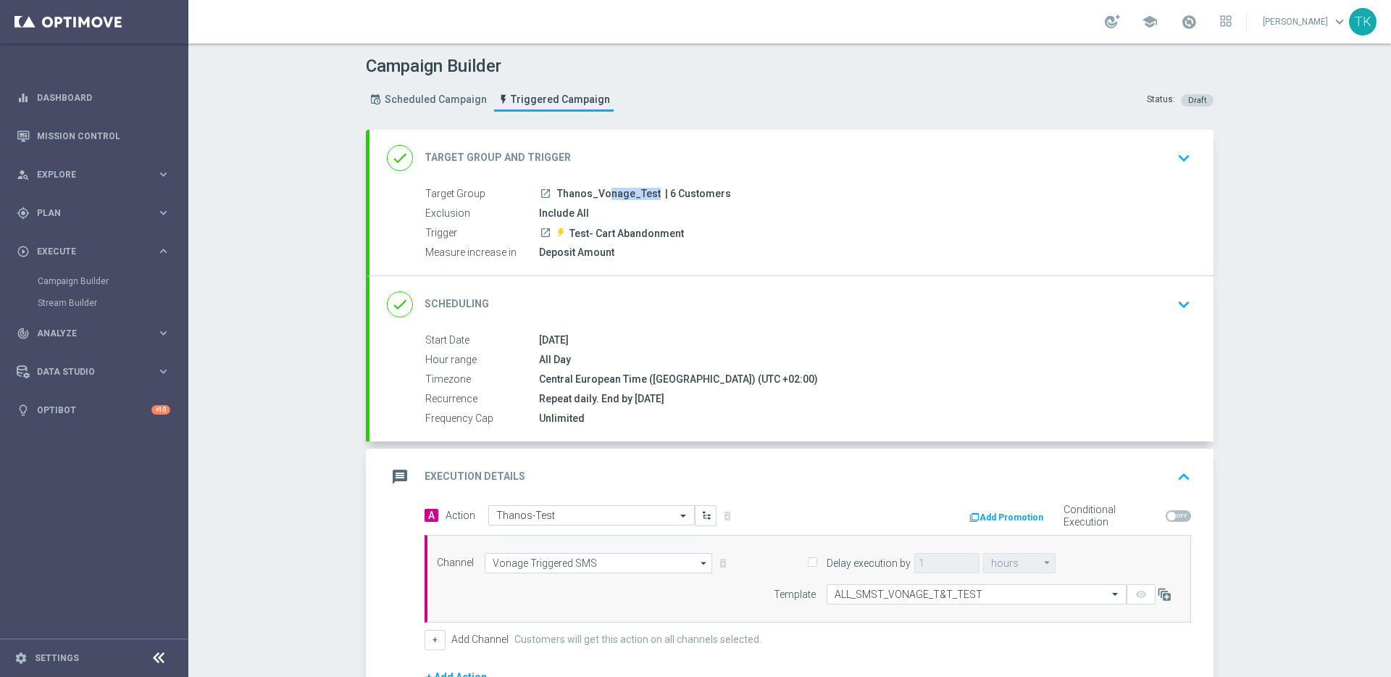
copy div "Thanos_Vonage_Test"
click at [70, 133] on link "Mission Control" at bounding box center [103, 136] width 133 height 38
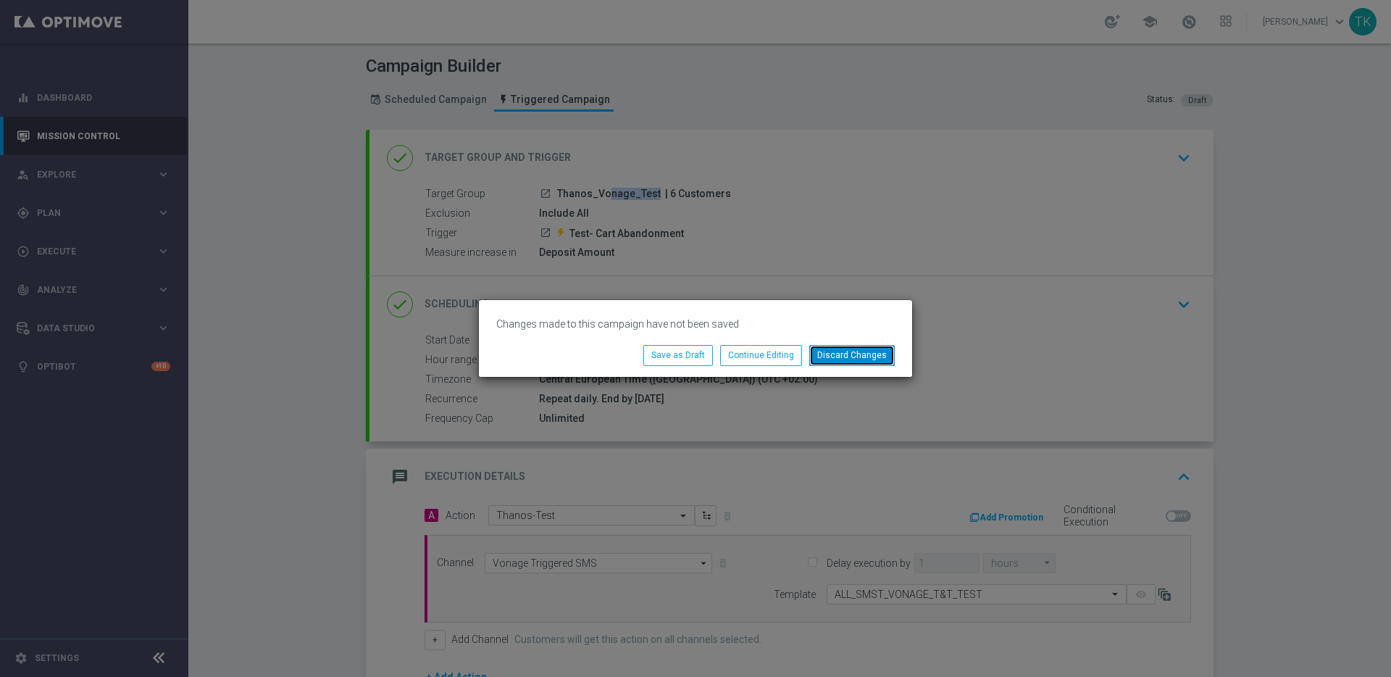
click at [830, 355] on button "Discard Changes" at bounding box center [851, 355] width 85 height 20
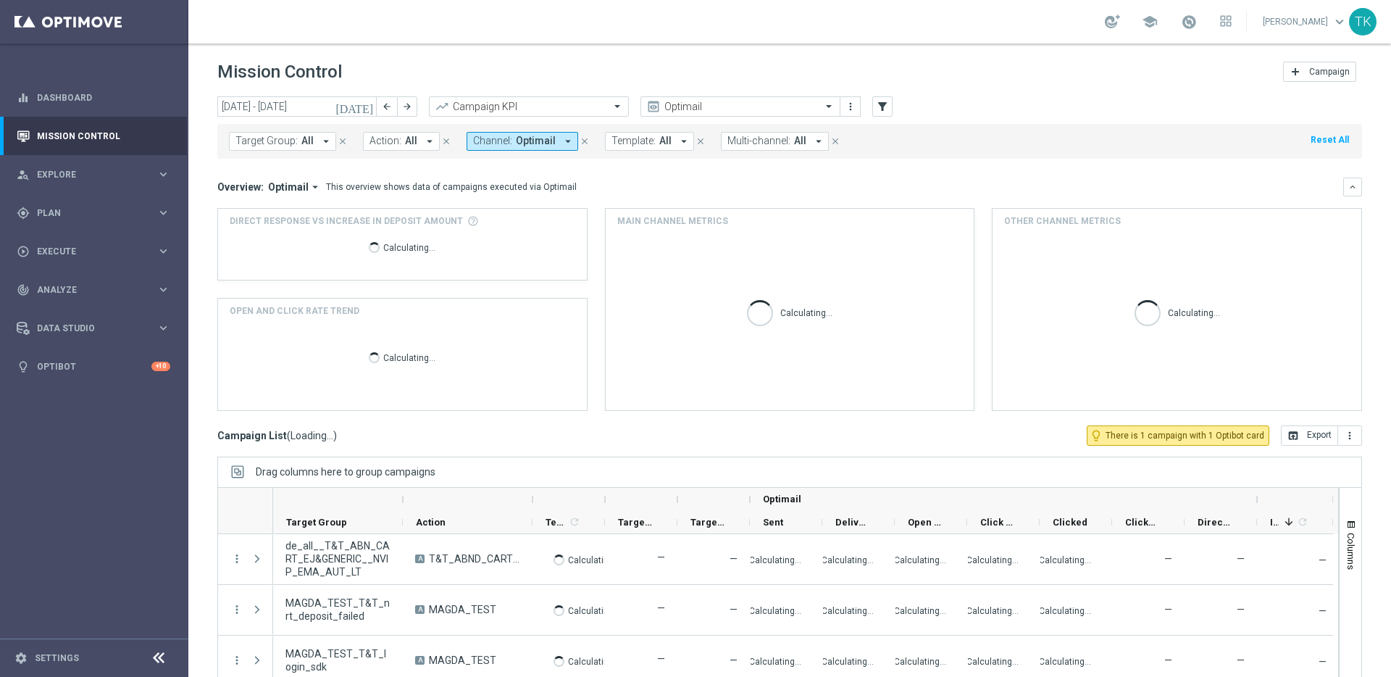
click at [580, 140] on icon "close" at bounding box center [585, 141] width 10 height 10
click at [312, 144] on button "Target Group: All arrow_drop_down" at bounding box center [282, 141] width 107 height 19
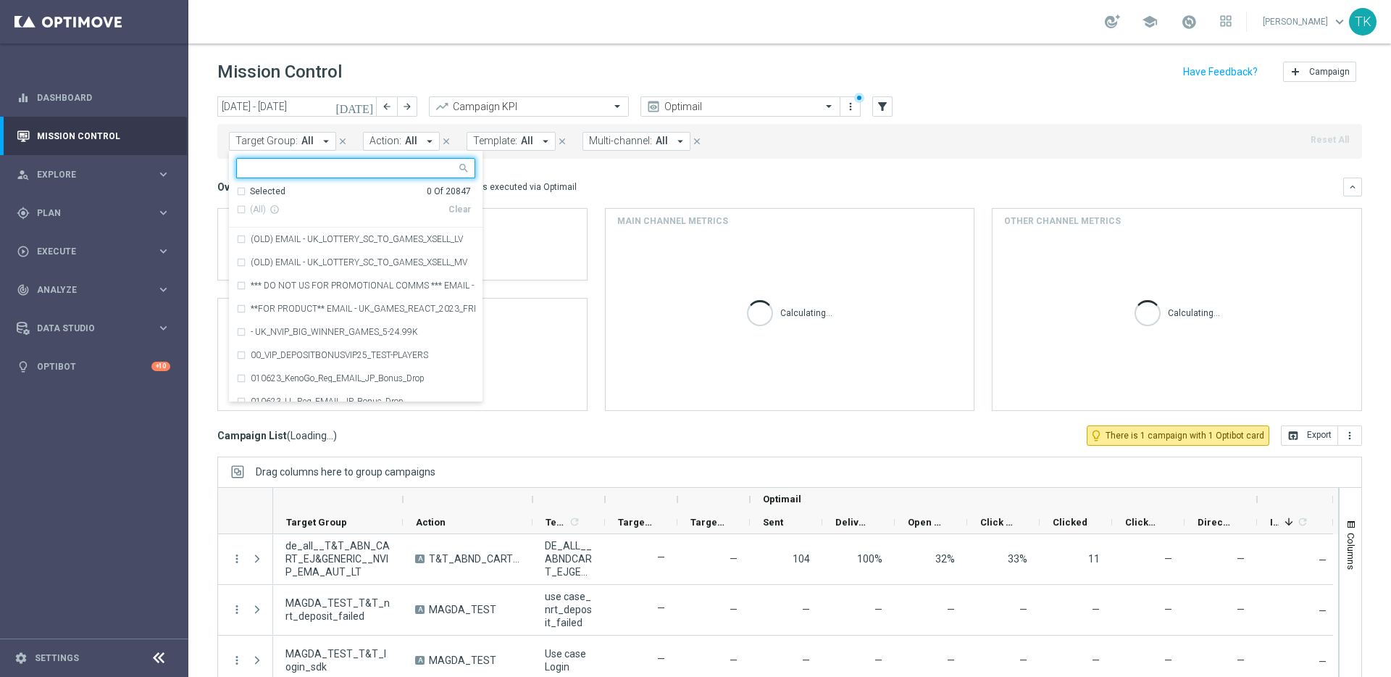
click at [320, 170] on input "text" at bounding box center [350, 168] width 212 height 12
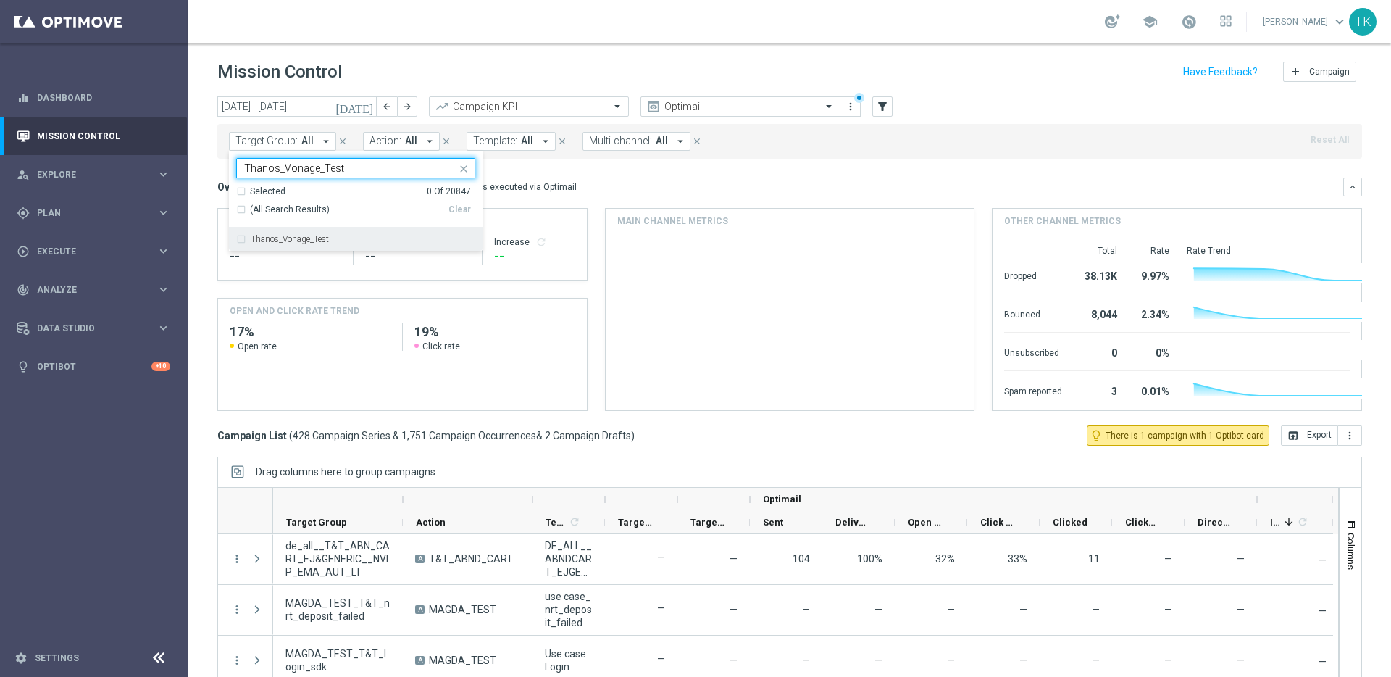
click at [241, 239] on div "Thanos_Vonage_Test" at bounding box center [355, 239] width 239 height 23
type input "Thanos_Vonage_Test"
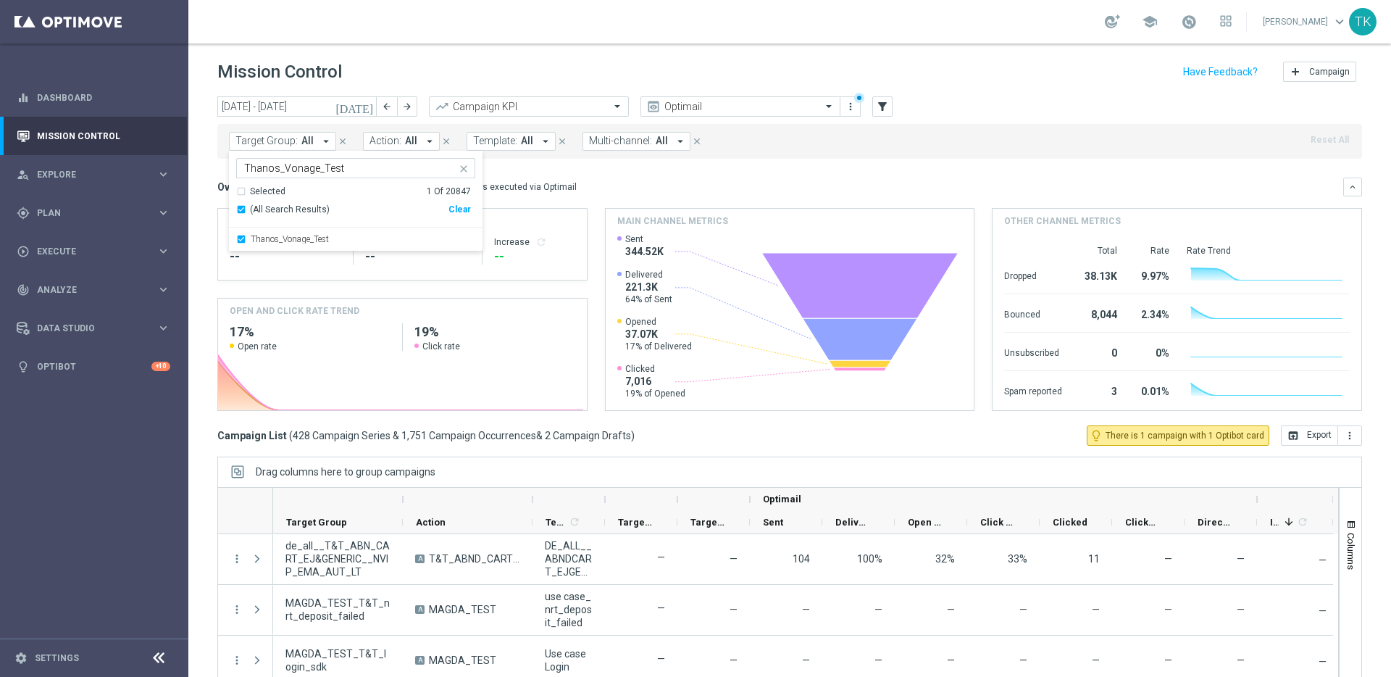
click at [751, 171] on mini-dashboard "Overview: Optimail arrow_drop_down This overview shows data of campaigns execut…" at bounding box center [789, 292] width 1145 height 267
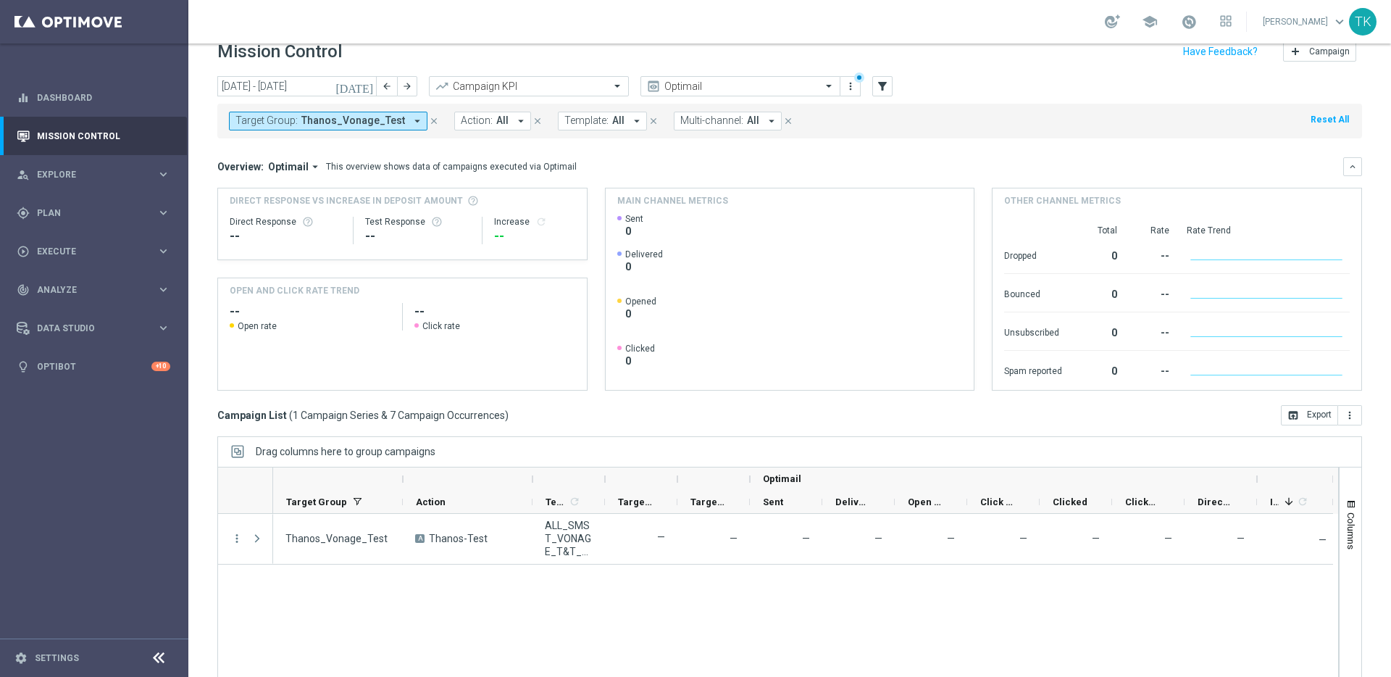
scroll to position [48, 0]
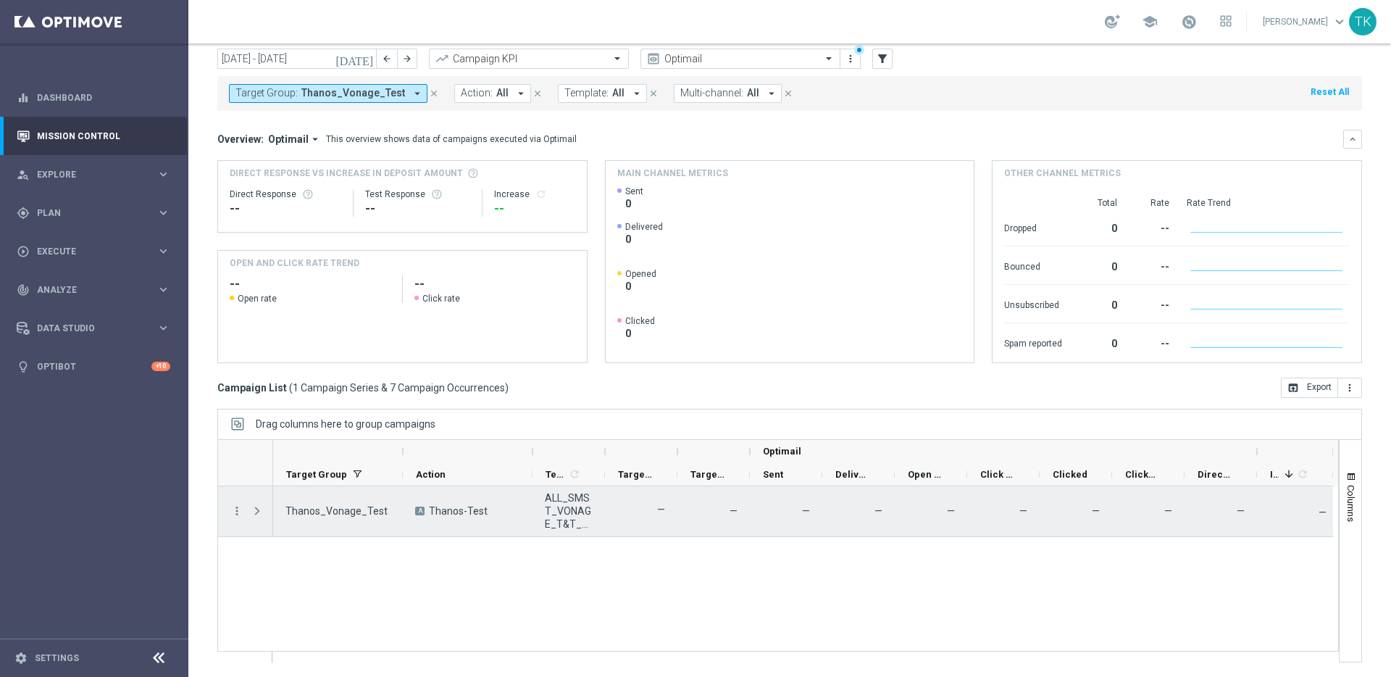
click at [258, 508] on span at bounding box center [257, 511] width 13 height 12
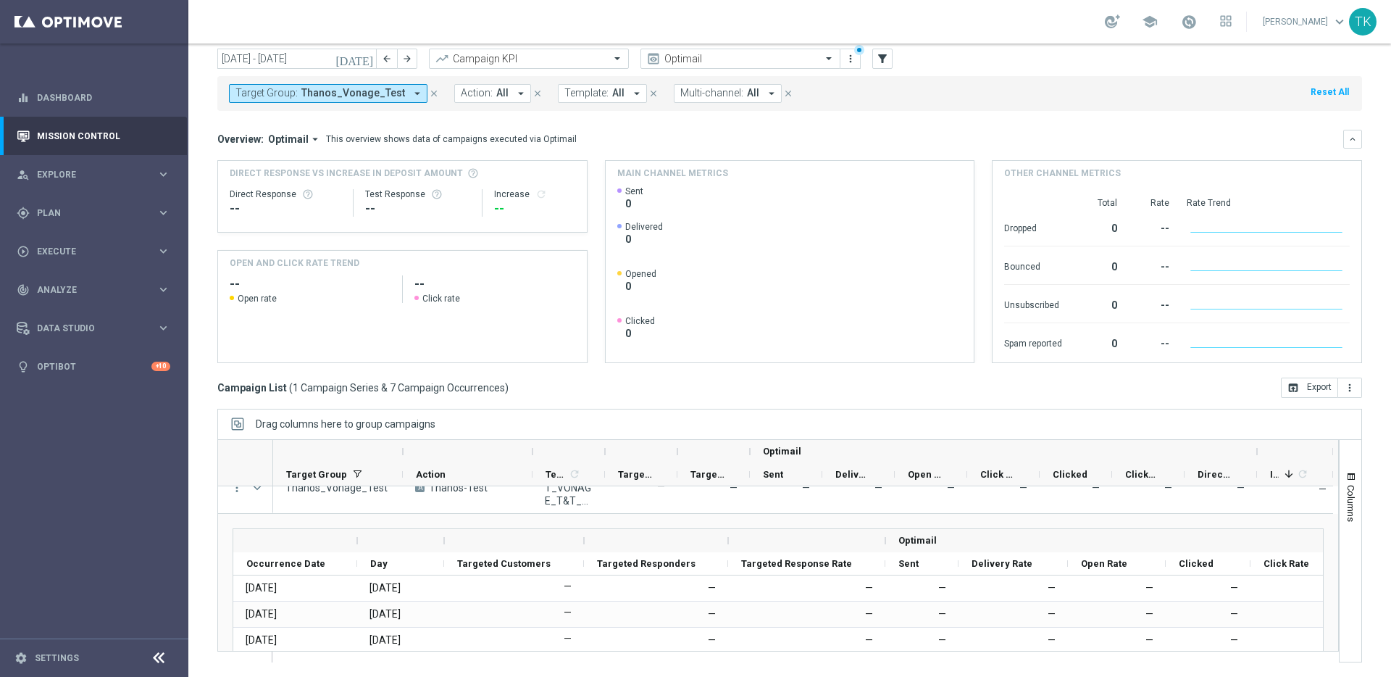
scroll to position [0, 0]
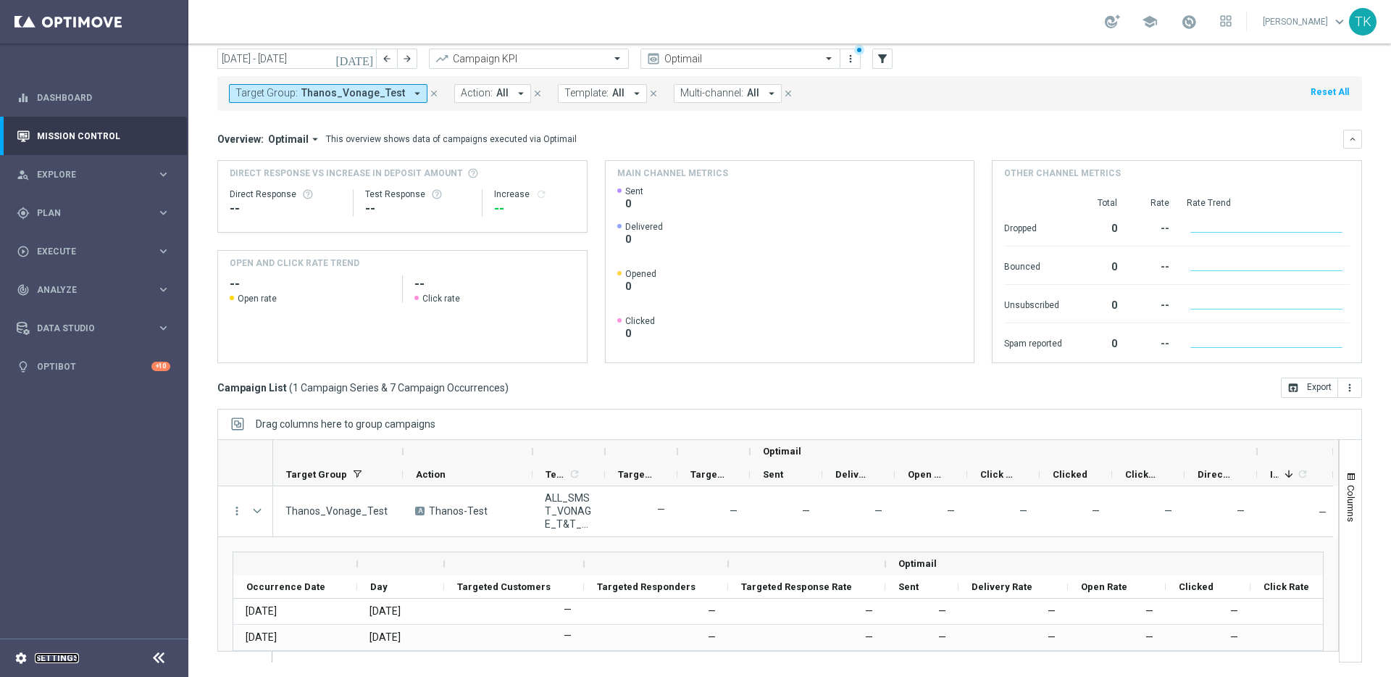
click at [56, 659] on link "Settings" at bounding box center [57, 658] width 44 height 9
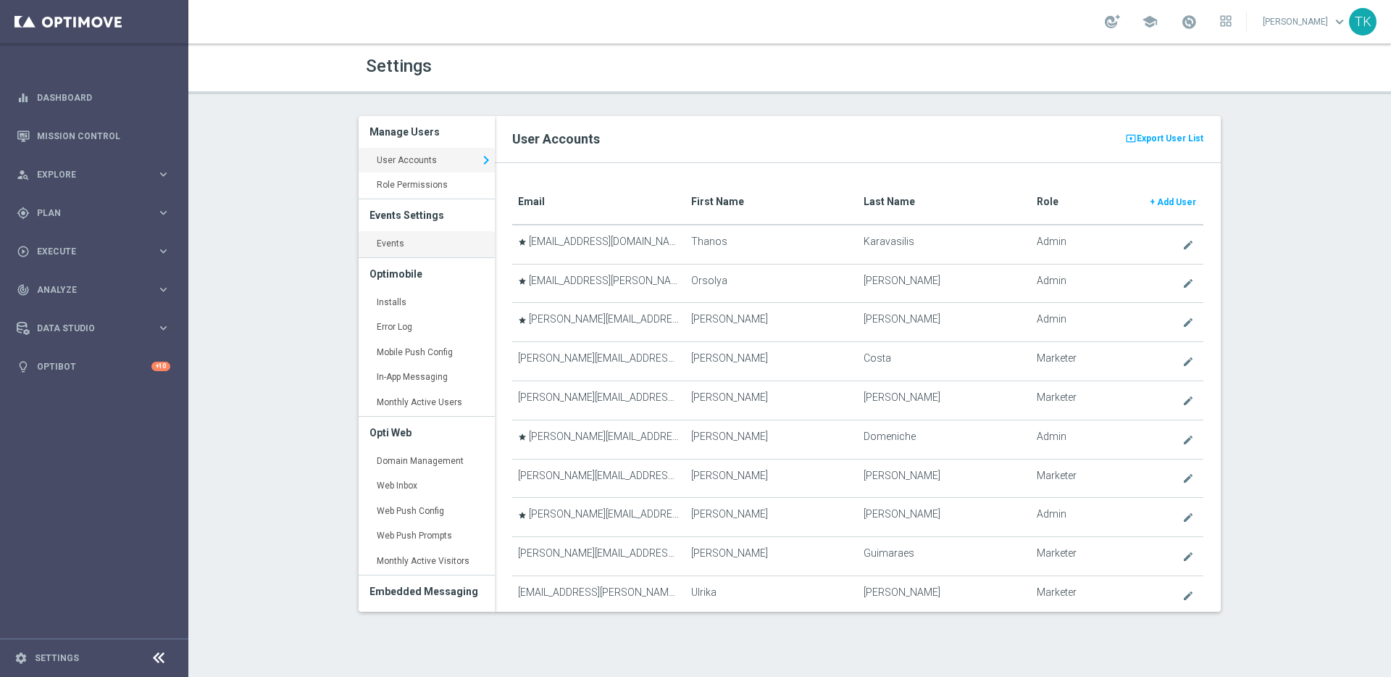
click at [391, 243] on link "Events keyboard_arrow_right" at bounding box center [427, 244] width 136 height 26
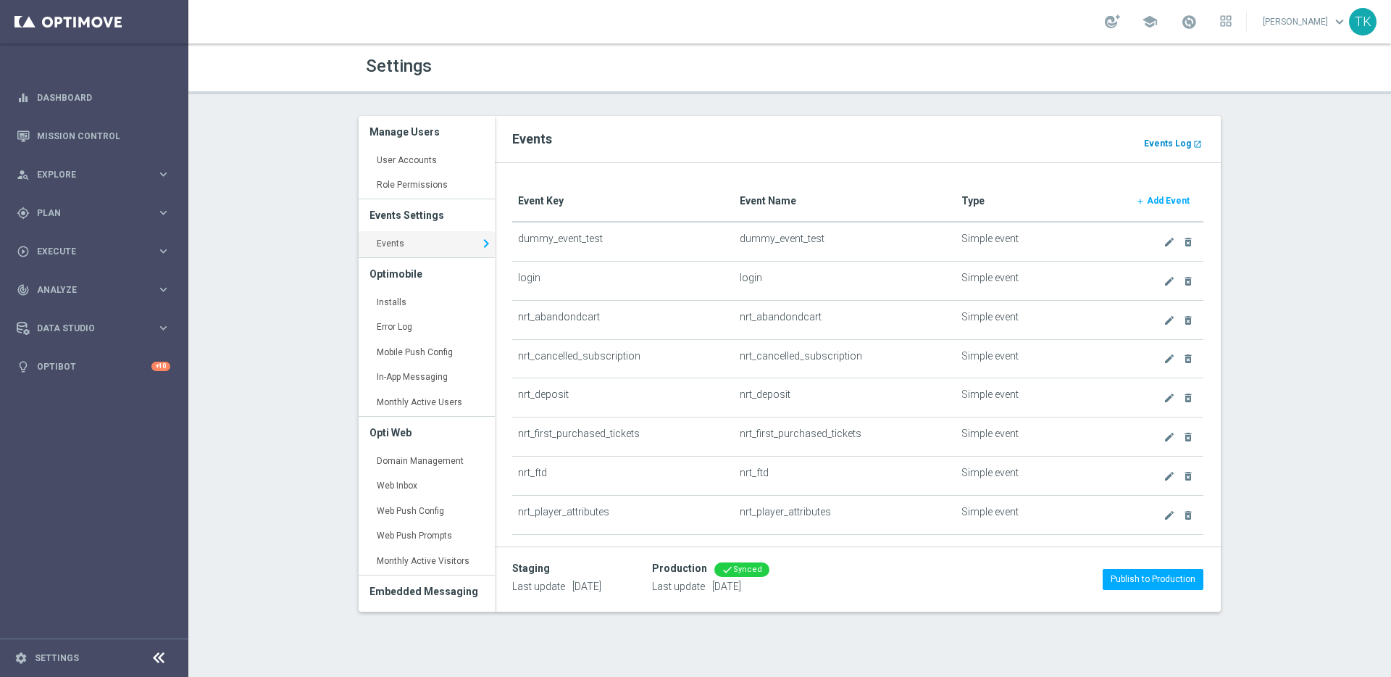
click at [1175, 143] on b "Events Log" at bounding box center [1167, 143] width 47 height 10
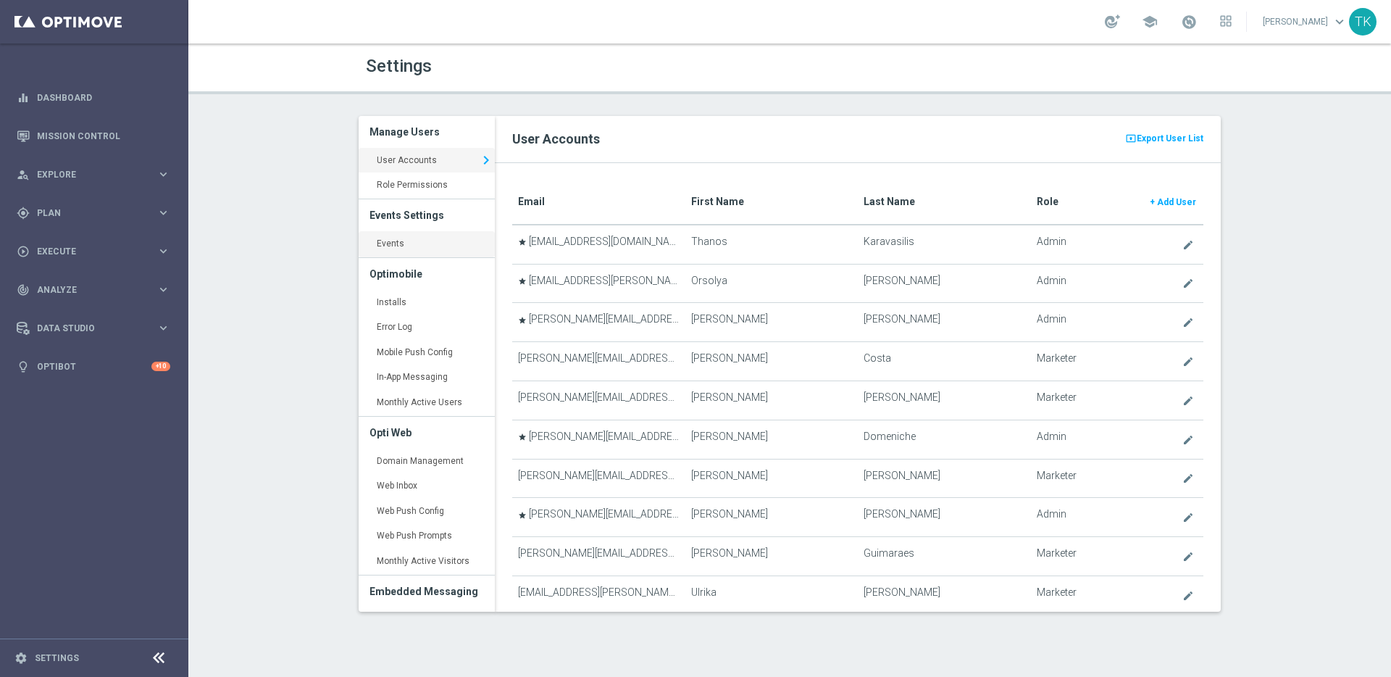
click at [399, 240] on link "Events keyboard_arrow_right" at bounding box center [427, 244] width 136 height 26
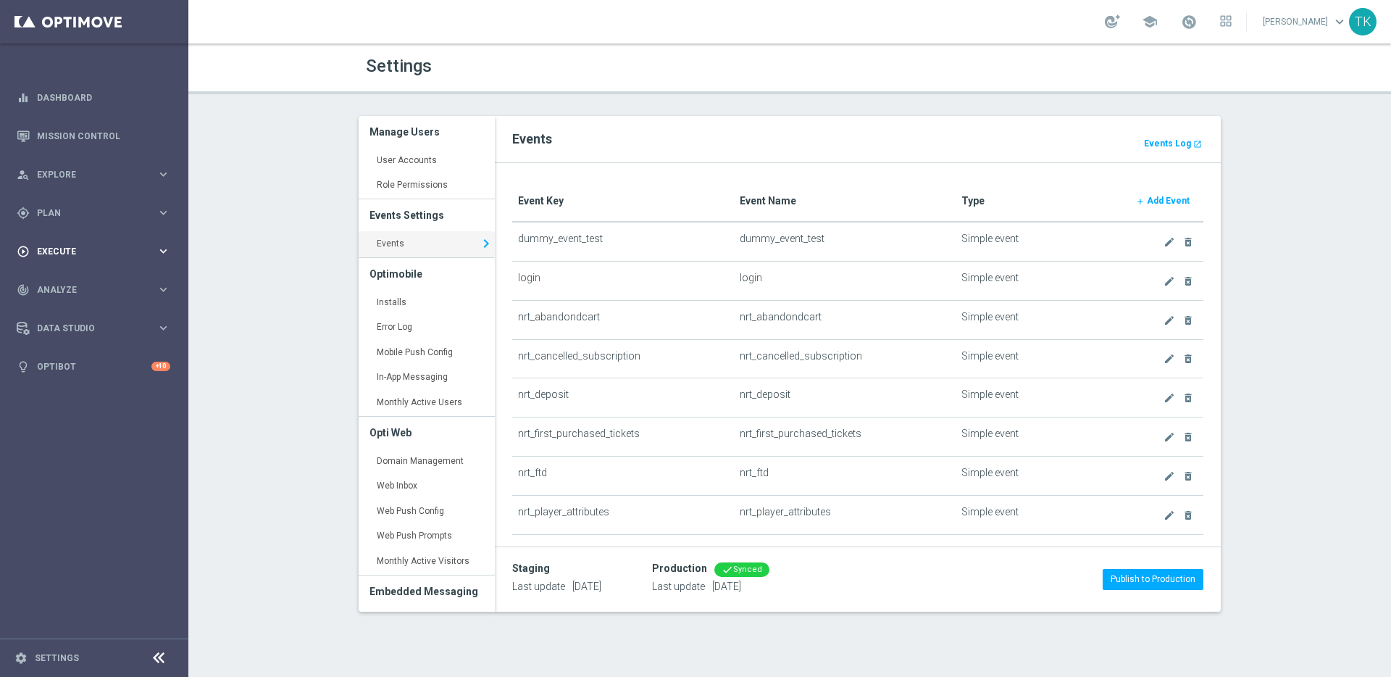
click at [164, 250] on icon "keyboard_arrow_right" at bounding box center [163, 251] width 14 height 14
click at [156, 208] on icon "keyboard_arrow_right" at bounding box center [163, 213] width 14 height 14
click at [164, 169] on icon "keyboard_arrow_right" at bounding box center [163, 174] width 14 height 14
click at [163, 464] on icon "keyboard_arrow_right" at bounding box center [163, 463] width 14 height 14
click at [162, 254] on icon "keyboard_arrow_right" at bounding box center [163, 251] width 14 height 14
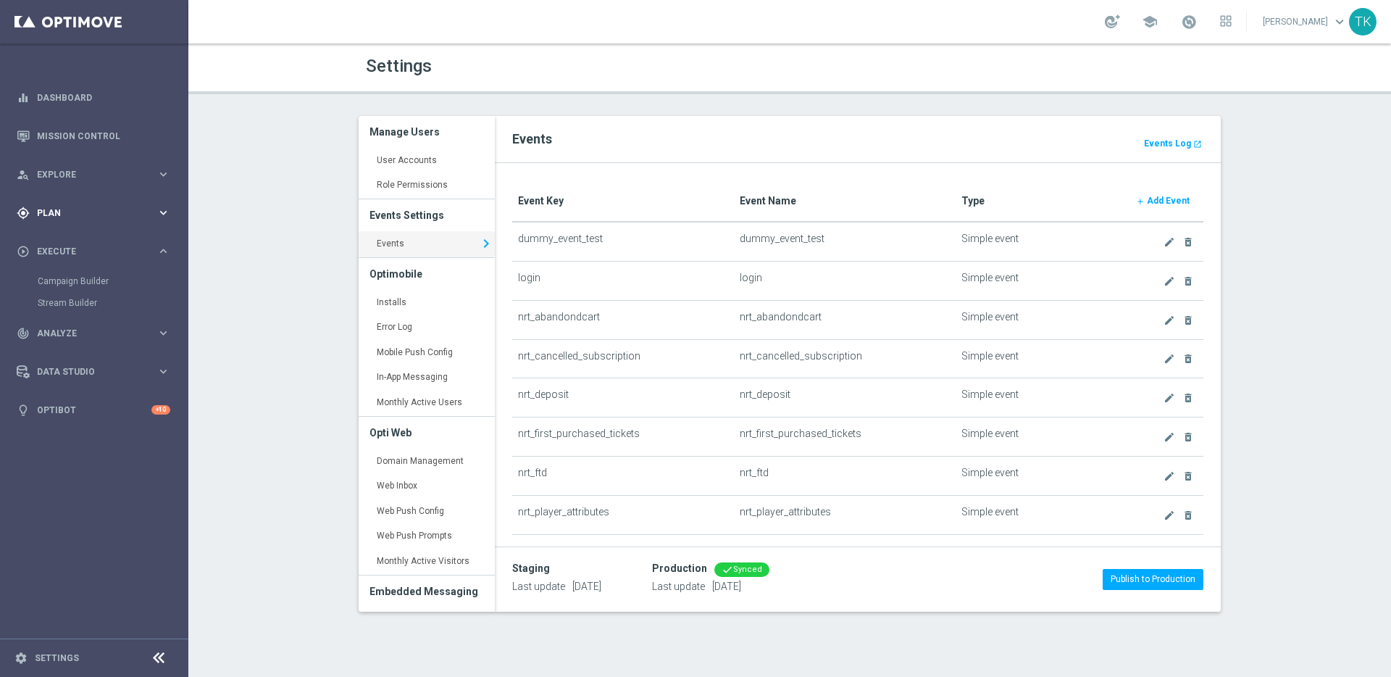
click at [161, 216] on icon "keyboard_arrow_right" at bounding box center [163, 213] width 14 height 14
click at [164, 287] on icon "keyboard_arrow_right" at bounding box center [163, 287] width 14 height 14
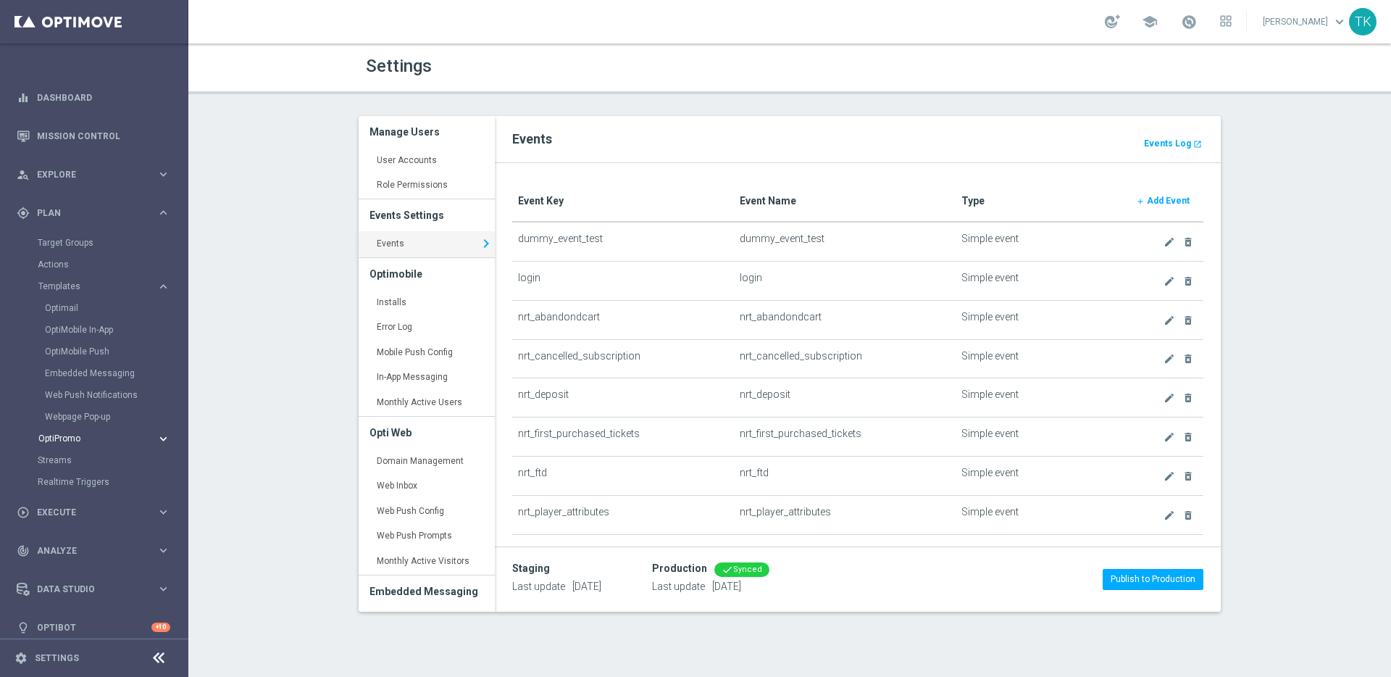
click at [161, 437] on icon "keyboard_arrow_right" at bounding box center [163, 439] width 14 height 14
click at [158, 180] on icon "keyboard_arrow_right" at bounding box center [163, 174] width 14 height 14
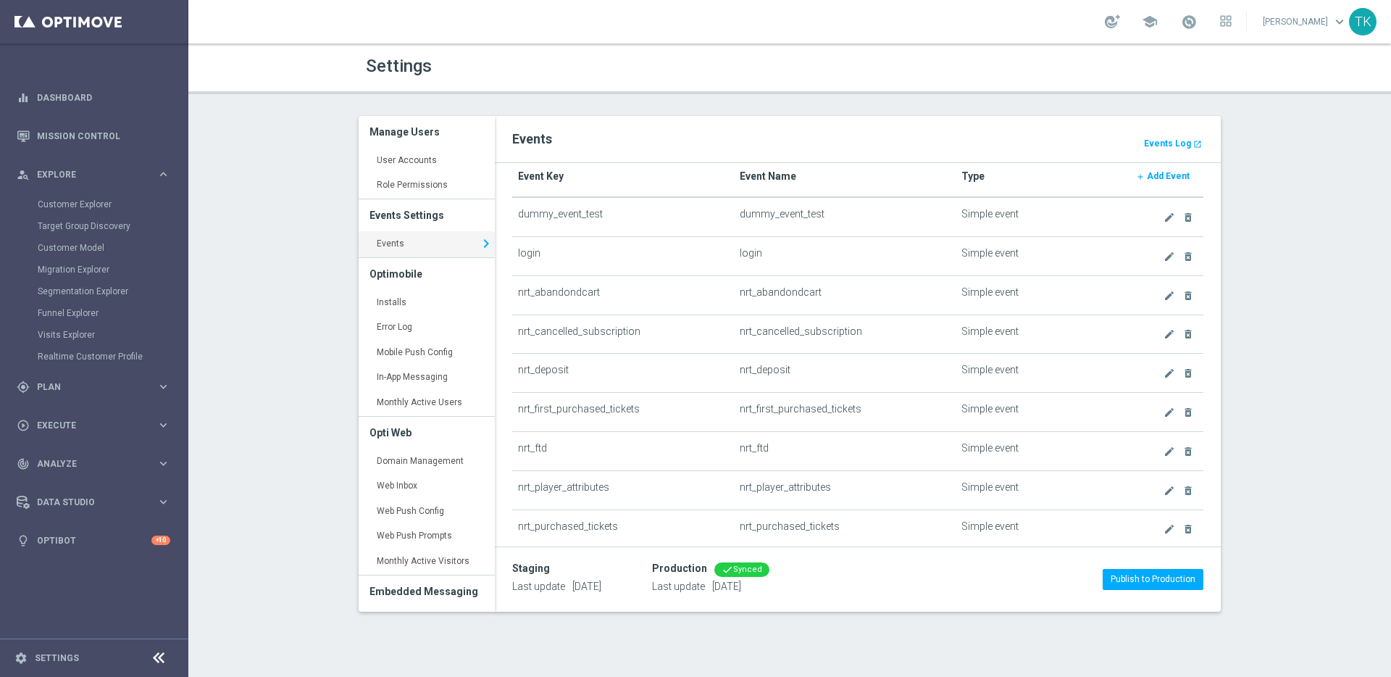
scroll to position [27, 0]
click at [164, 386] on icon "keyboard_arrow_right" at bounding box center [163, 387] width 14 height 14
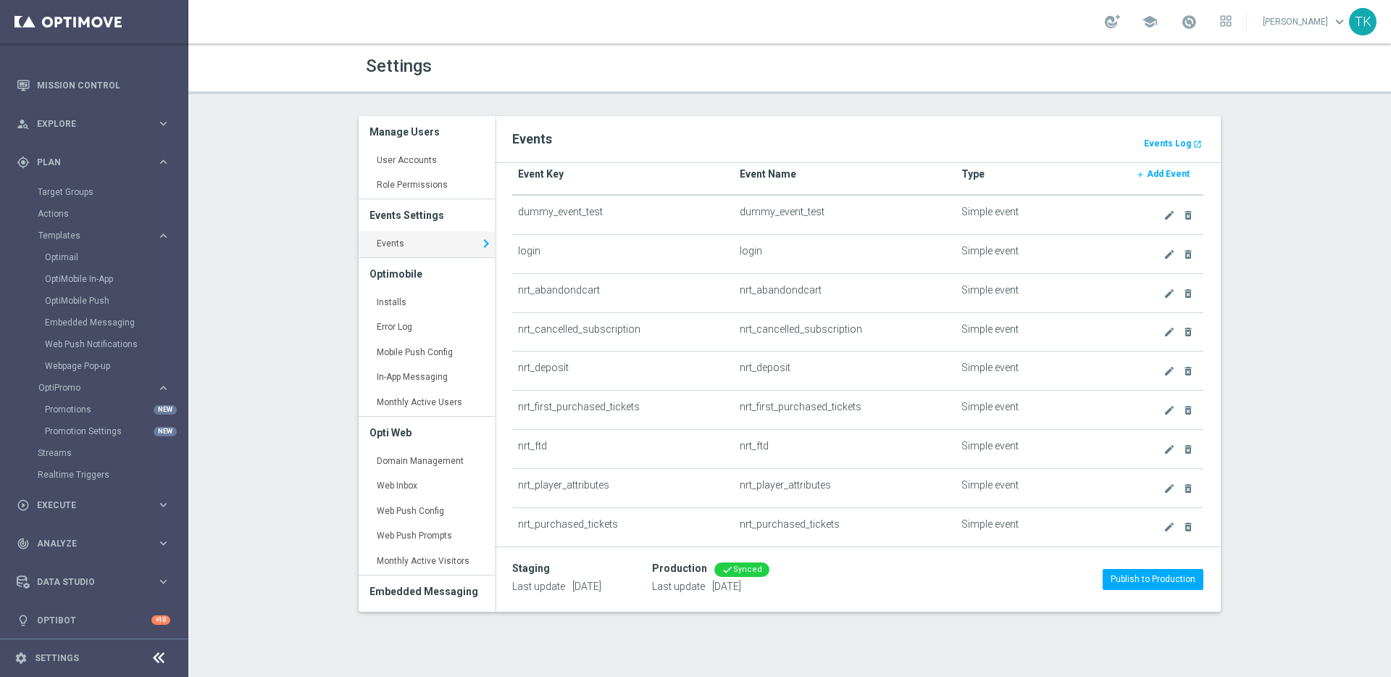
scroll to position [55, 0]
click at [88, 473] on link "Realtime Triggers" at bounding box center [94, 470] width 113 height 12
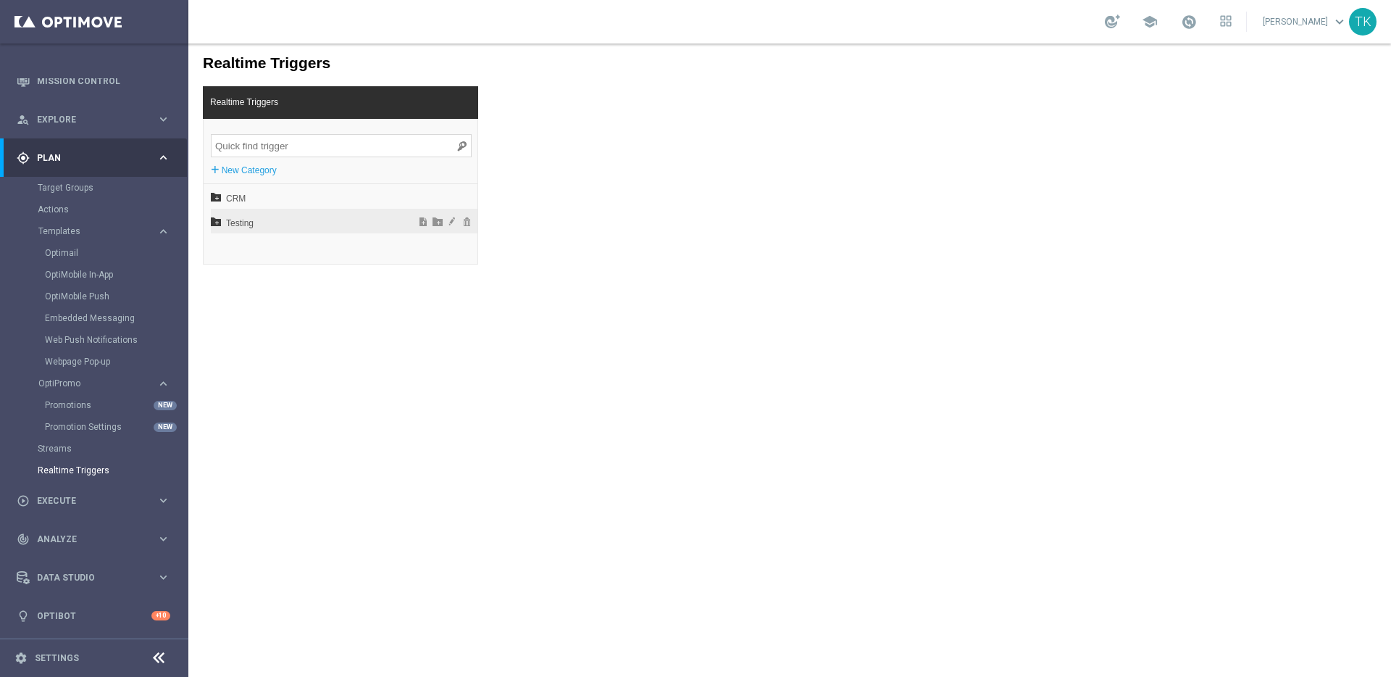
click at [256, 219] on span "Testing" at bounding box center [306, 223] width 160 height 25
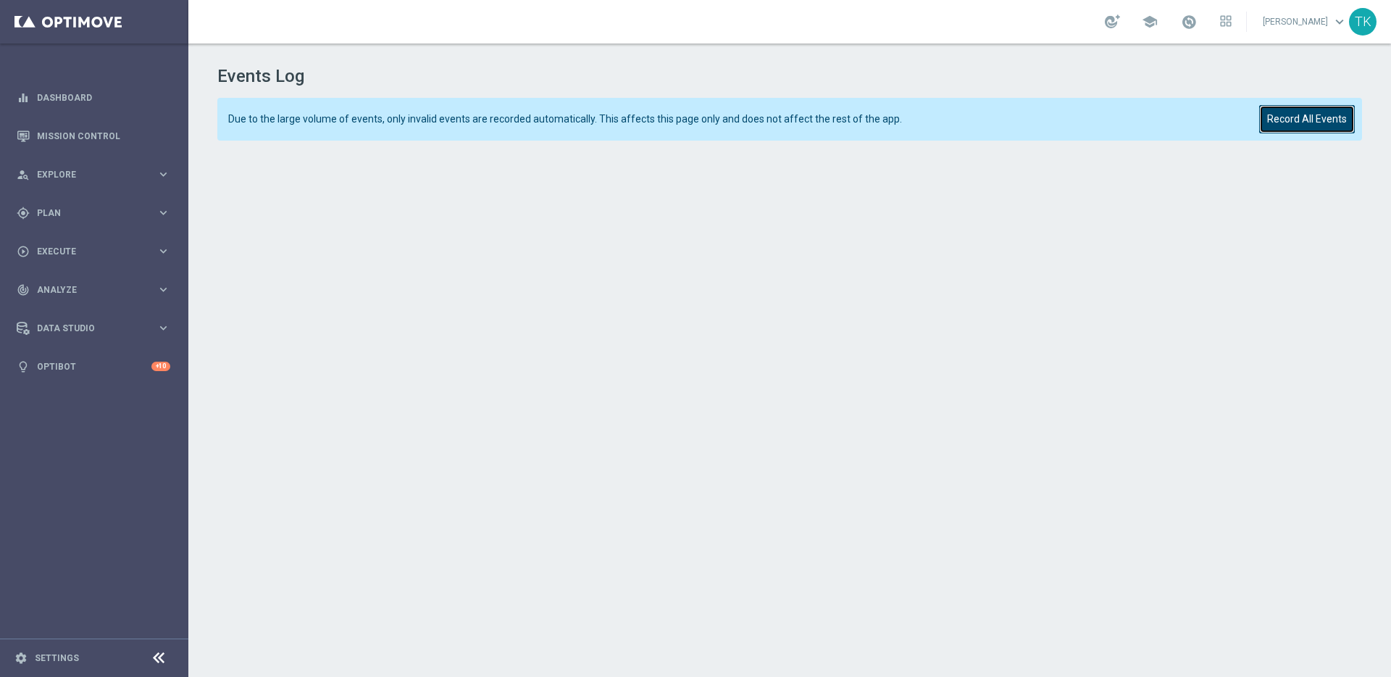
click at [1306, 118] on button "Record All Events" at bounding box center [1307, 119] width 96 height 28
